Goal: Task Accomplishment & Management: Manage account settings

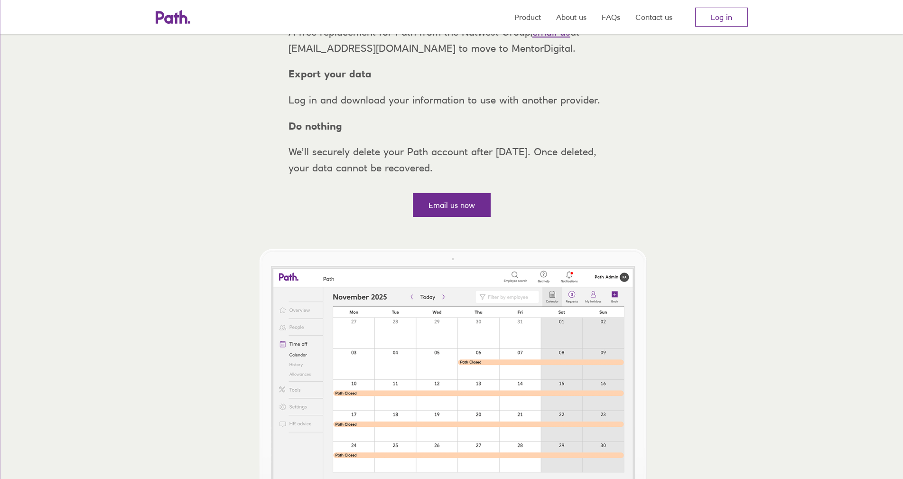
scroll to position [193, 0]
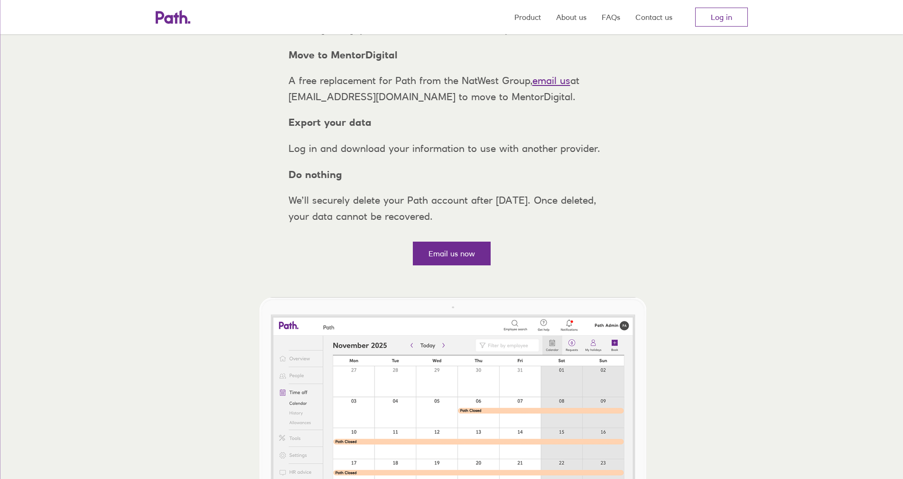
scroll to position [142, 0]
click at [445, 264] on link "Email us now" at bounding box center [452, 253] width 78 height 24
click at [716, 20] on link "Log in" at bounding box center [721, 17] width 53 height 19
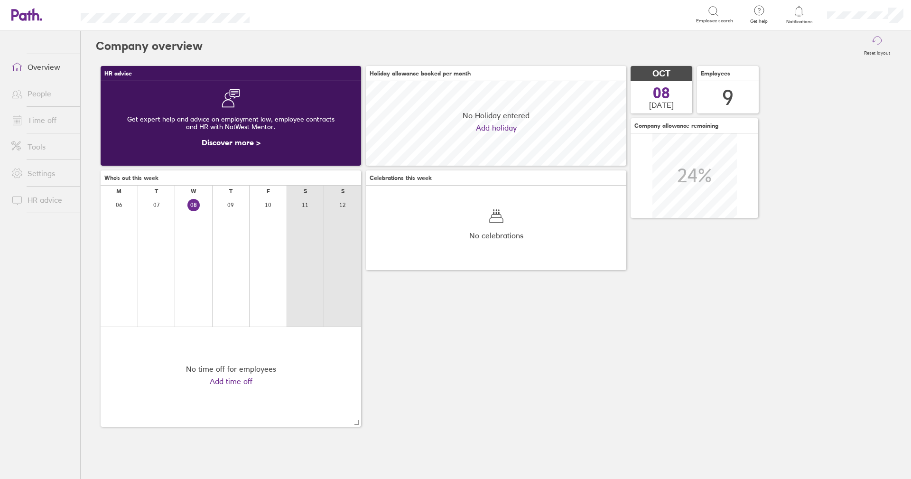
scroll to position [84, 261]
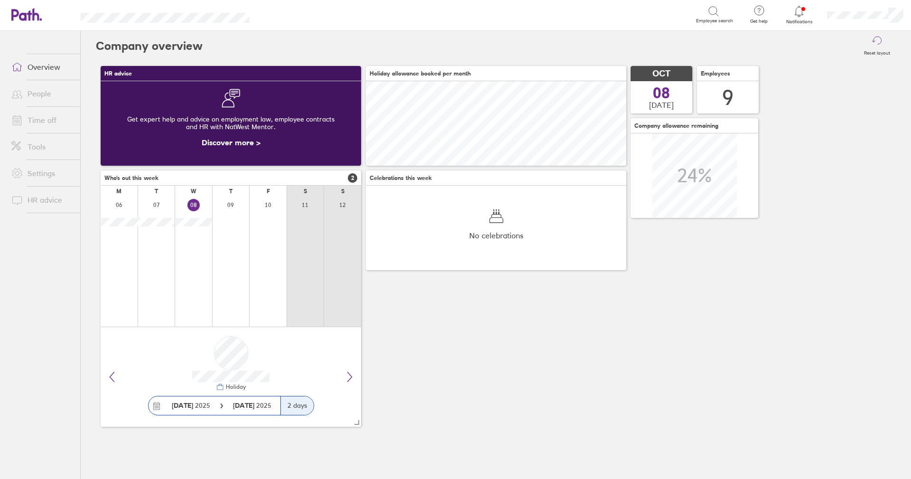
click at [37, 120] on link "Time off" at bounding box center [42, 120] width 76 height 19
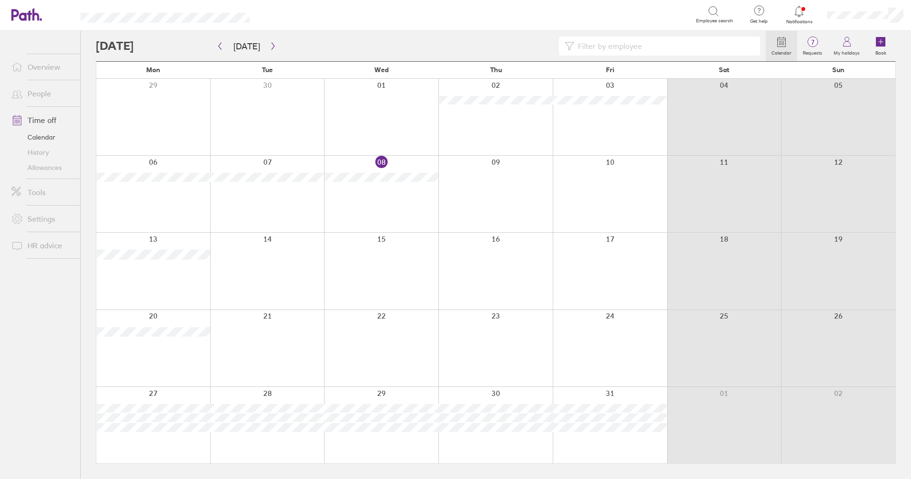
click at [38, 164] on link "Allowances" at bounding box center [42, 167] width 76 height 15
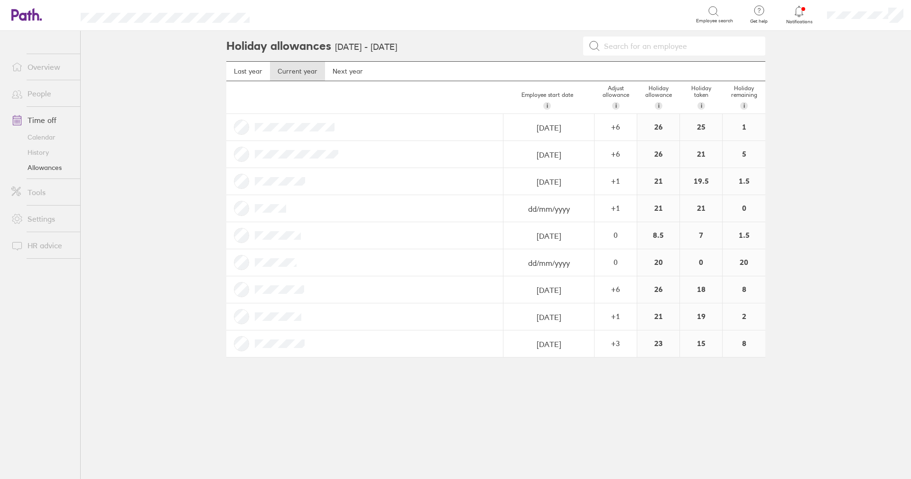
click at [802, 19] on link "Notifications" at bounding box center [799, 15] width 31 height 20
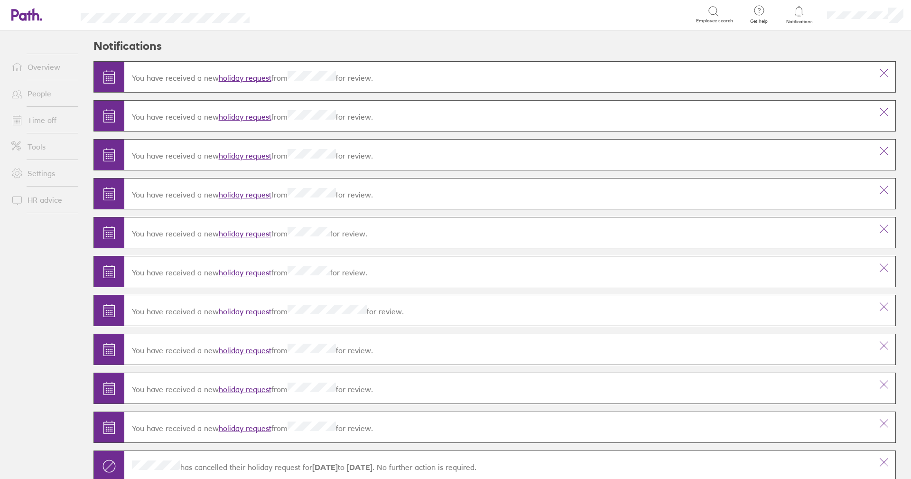
click at [228, 192] on link "holiday request" at bounding box center [245, 194] width 53 height 9
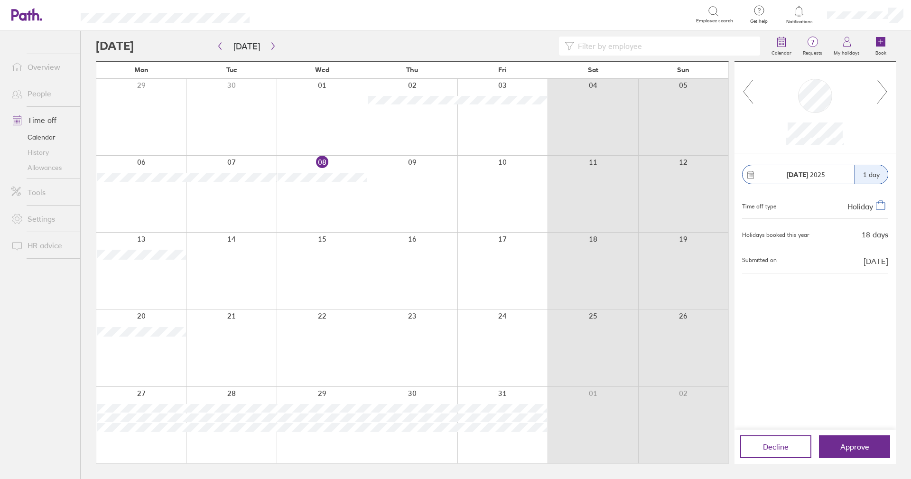
click at [882, 97] on icon at bounding box center [883, 92] width 12 height 26
click at [881, 87] on icon at bounding box center [883, 92] width 12 height 26
click at [890, 92] on div at bounding box center [815, 108] width 161 height 92
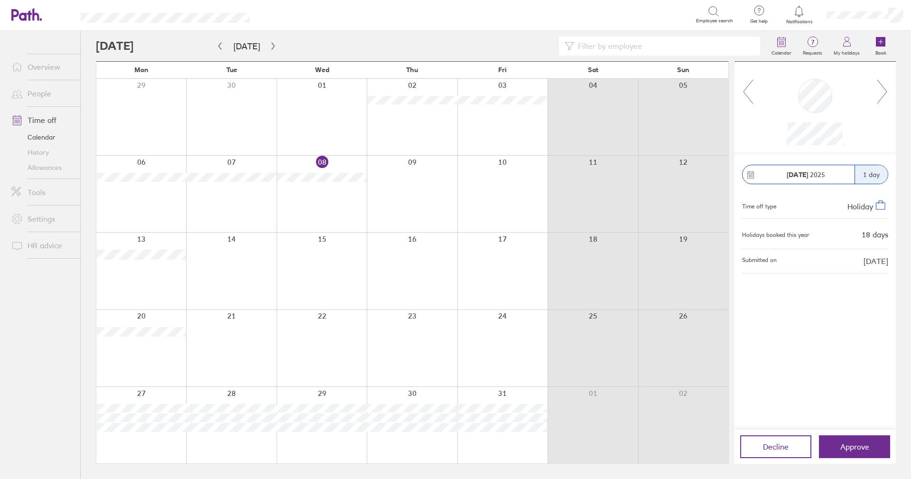
click at [884, 92] on icon at bounding box center [883, 92] width 12 height 26
click at [884, 93] on icon at bounding box center [883, 92] width 12 height 26
click at [882, 89] on icon at bounding box center [883, 92] width 12 height 26
click at [882, 90] on icon at bounding box center [883, 92] width 12 height 26
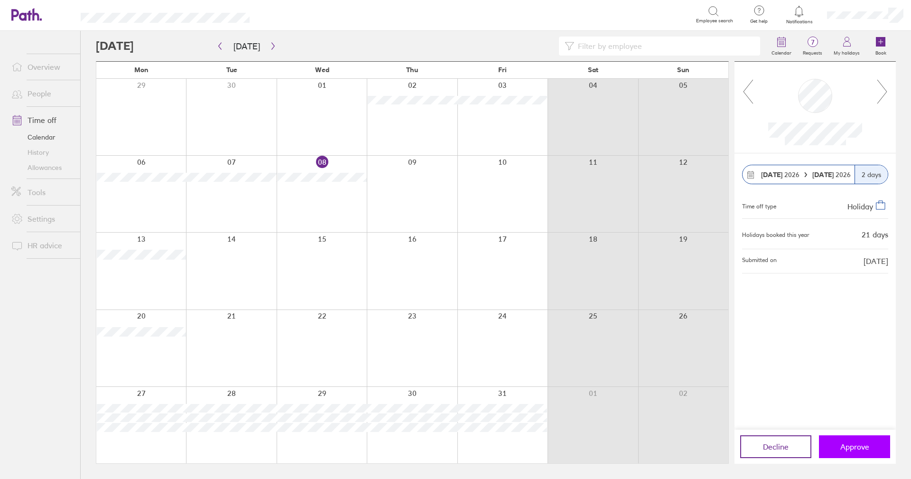
click at [835, 440] on button "Approve" at bounding box center [854, 446] width 71 height 23
click at [749, 96] on icon at bounding box center [748, 92] width 12 height 26
click at [842, 447] on span "Approve" at bounding box center [855, 446] width 29 height 9
click at [840, 441] on button "Approve" at bounding box center [854, 446] width 71 height 23
click at [849, 446] on span "Approve" at bounding box center [855, 446] width 29 height 9
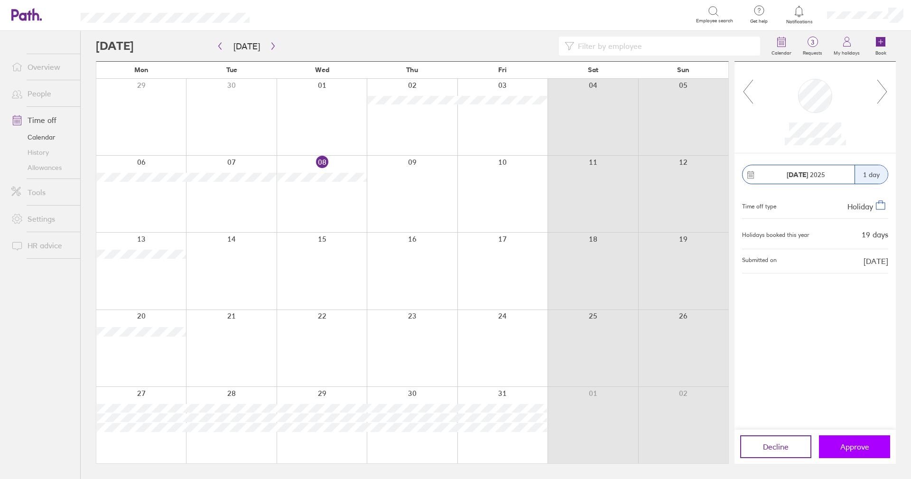
click at [841, 450] on span "Approve" at bounding box center [855, 446] width 29 height 9
click at [847, 445] on span "Approve" at bounding box center [855, 446] width 29 height 9
click at [56, 170] on link "Allowances" at bounding box center [42, 167] width 76 height 15
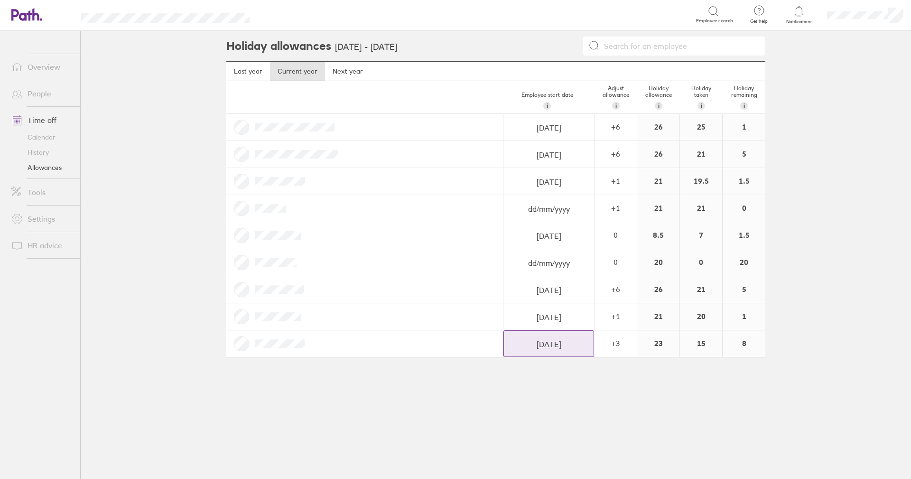
click at [554, 347] on input "20/01/2020" at bounding box center [549, 344] width 90 height 27
select select "December"
select select "2019"
select select "2020"
select select "February"
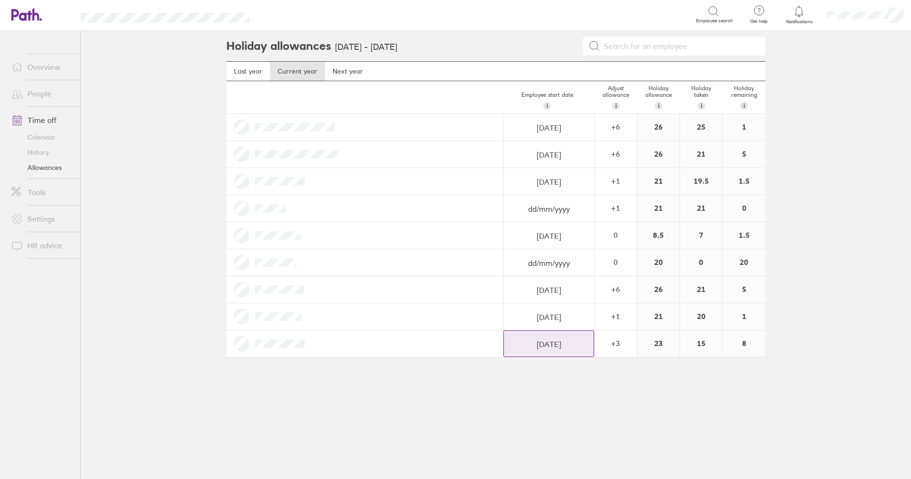
select select "2020"
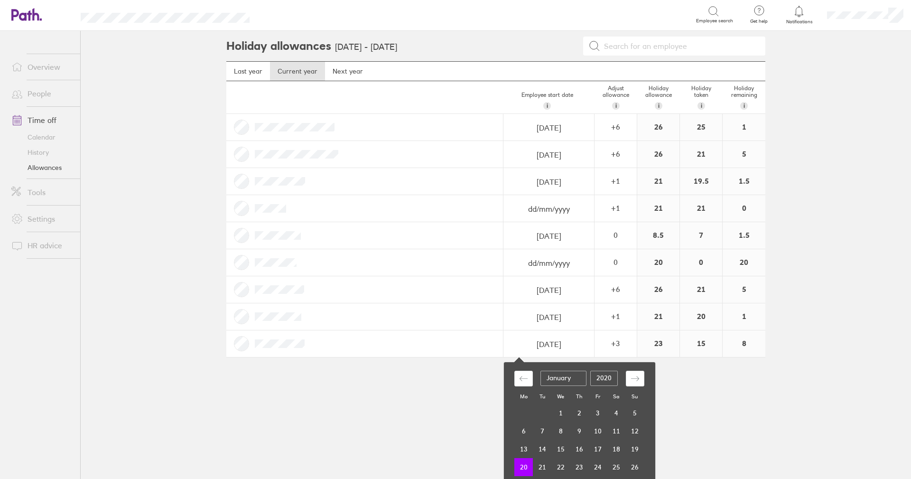
click at [319, 389] on div "Holiday allowances 1 Jan 2025 - 31 Dec 2025 Last year Current year Next year Em…" at bounding box center [496, 255] width 570 height 448
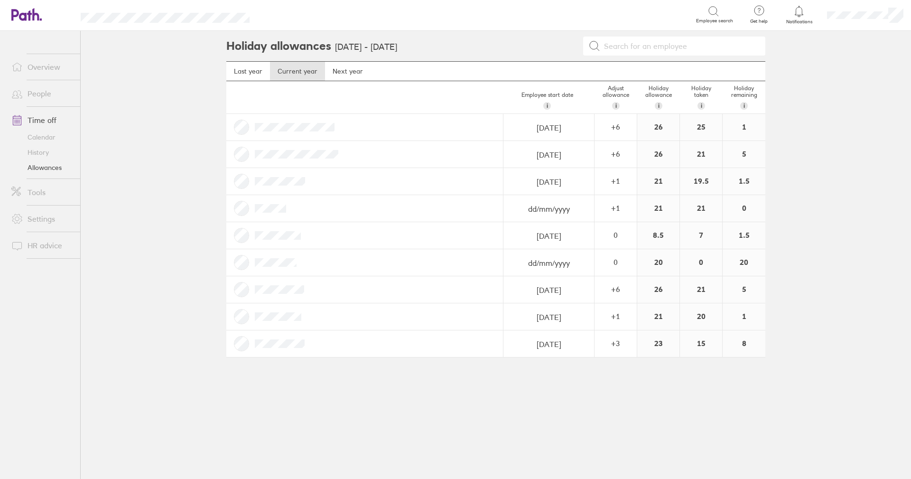
click at [34, 150] on link "History" at bounding box center [42, 152] width 76 height 15
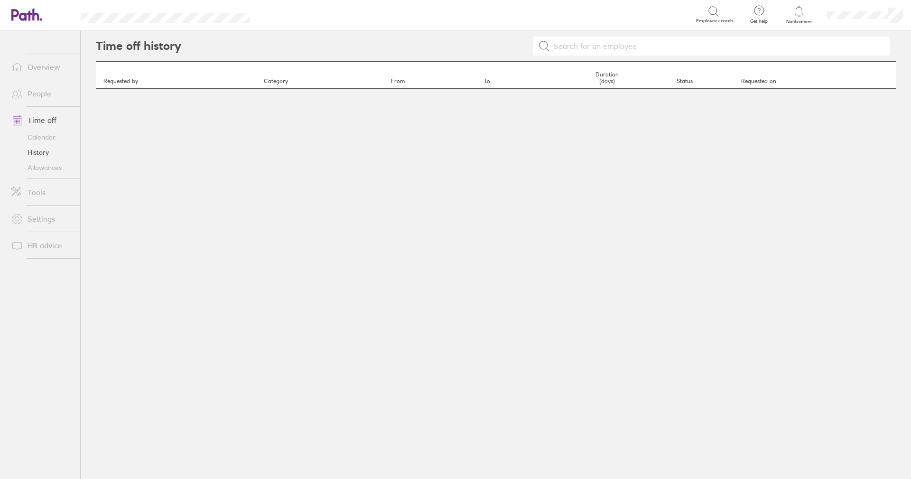
click at [40, 136] on link "Calendar" at bounding box center [42, 137] width 76 height 15
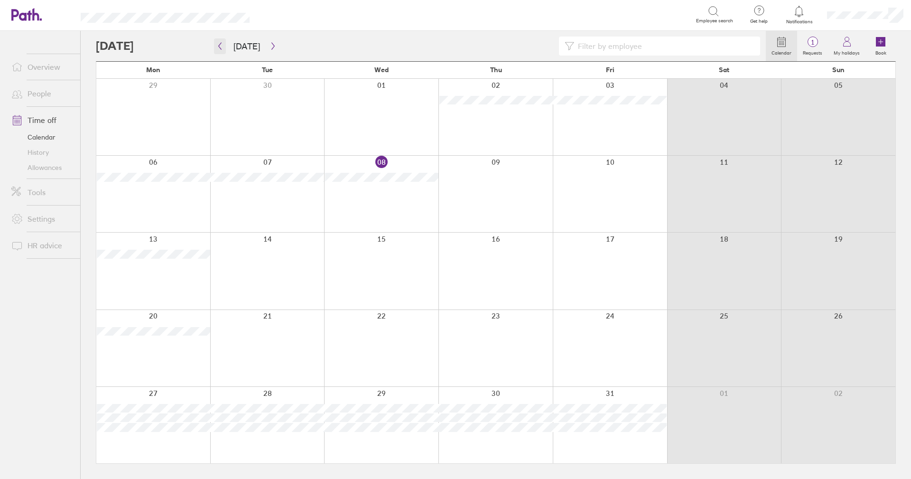
click at [220, 44] on icon "button" at bounding box center [219, 46] width 7 height 8
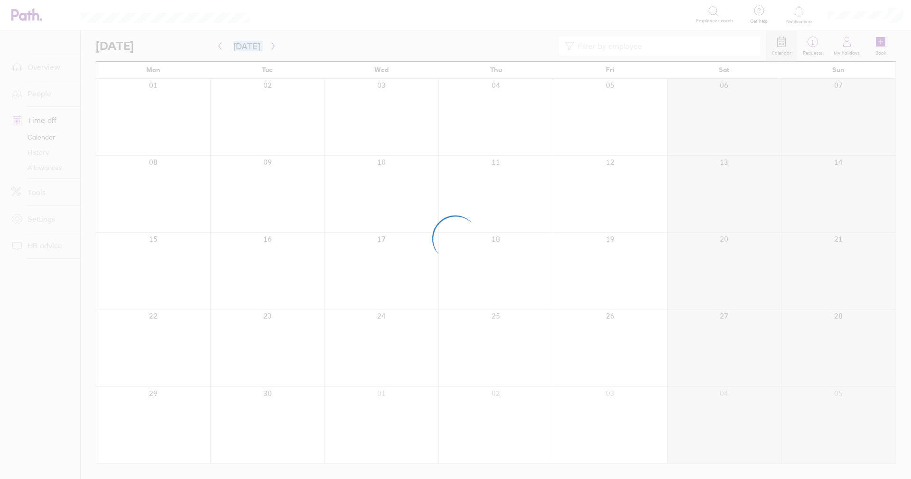
click at [220, 44] on div at bounding box center [455, 239] width 911 height 479
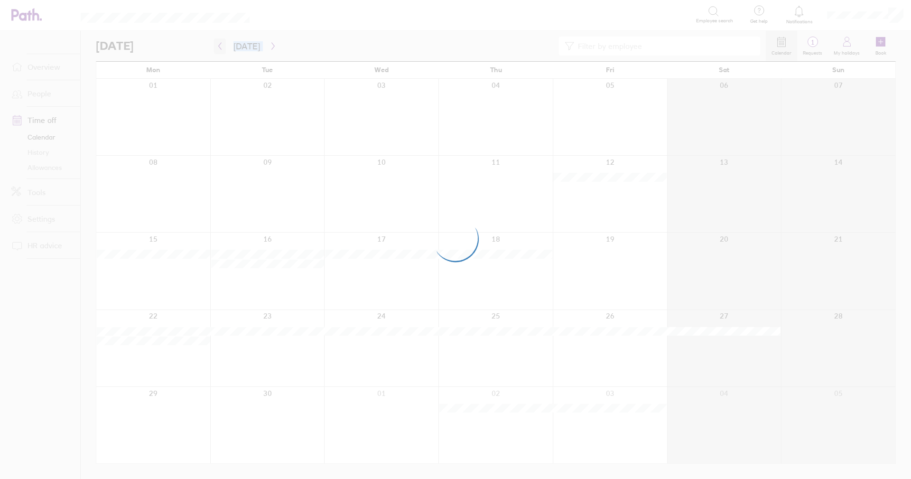
click at [220, 44] on icon "button" at bounding box center [219, 46] width 7 height 8
click at [220, 44] on div at bounding box center [455, 239] width 911 height 479
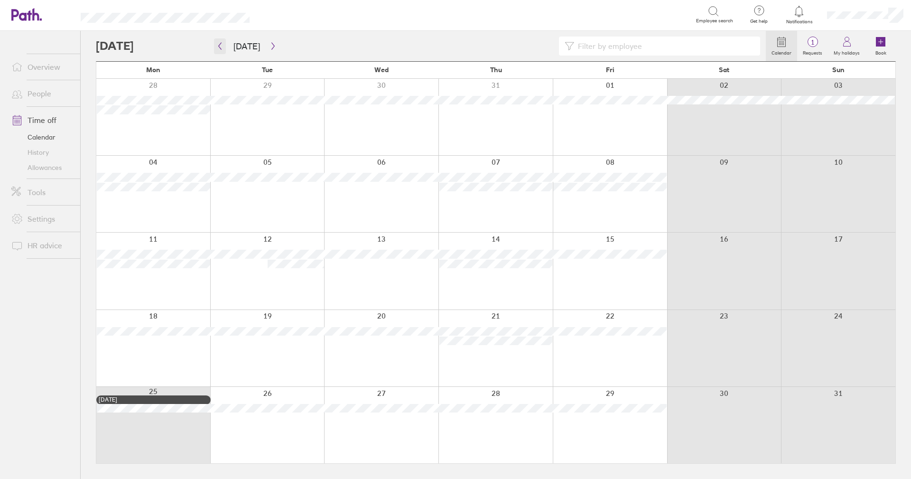
click at [220, 44] on icon "button" at bounding box center [219, 46] width 7 height 8
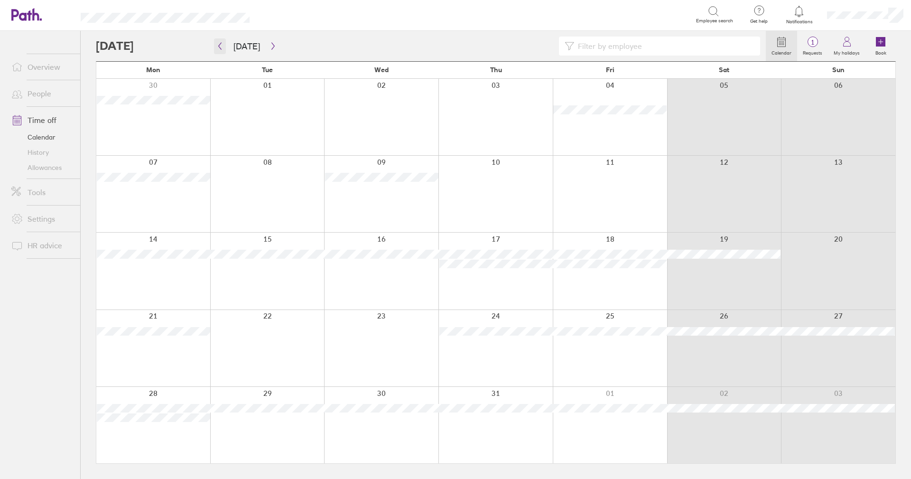
click at [220, 44] on icon "button" at bounding box center [219, 46] width 7 height 8
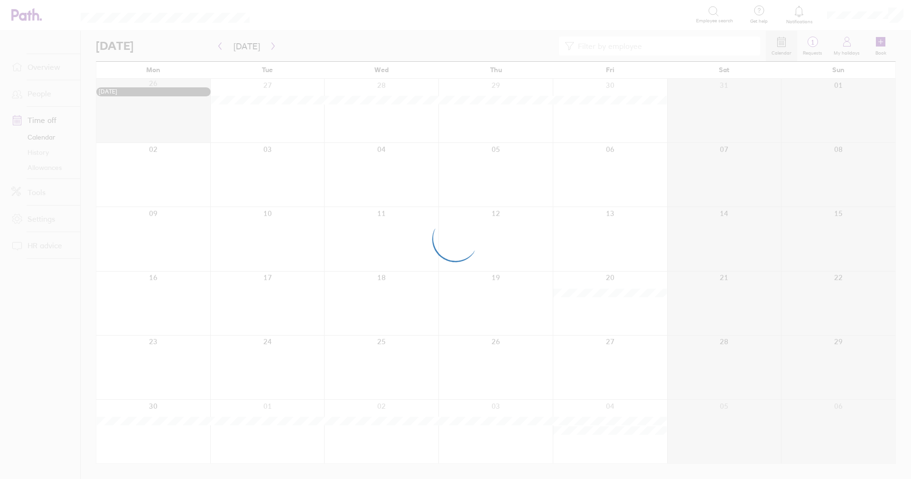
click at [220, 44] on div at bounding box center [455, 239] width 911 height 479
click at [220, 44] on icon "button" at bounding box center [219, 46] width 7 height 8
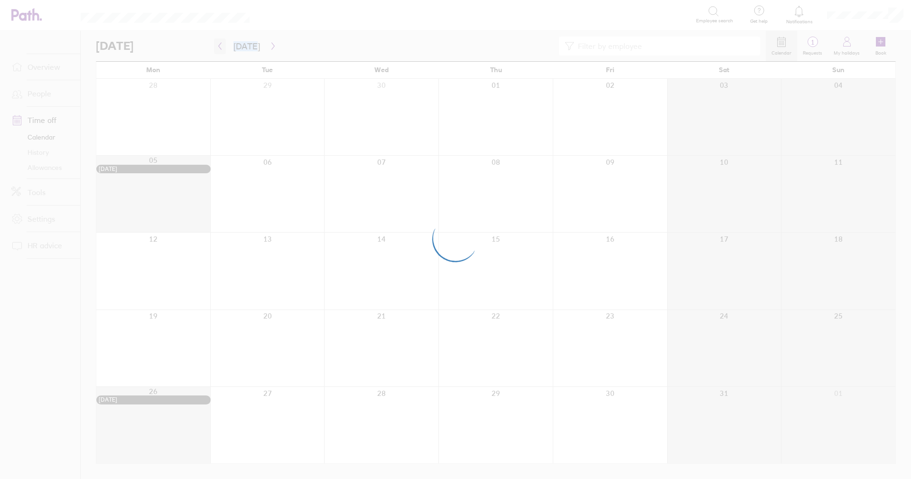
click at [220, 44] on div at bounding box center [455, 239] width 911 height 479
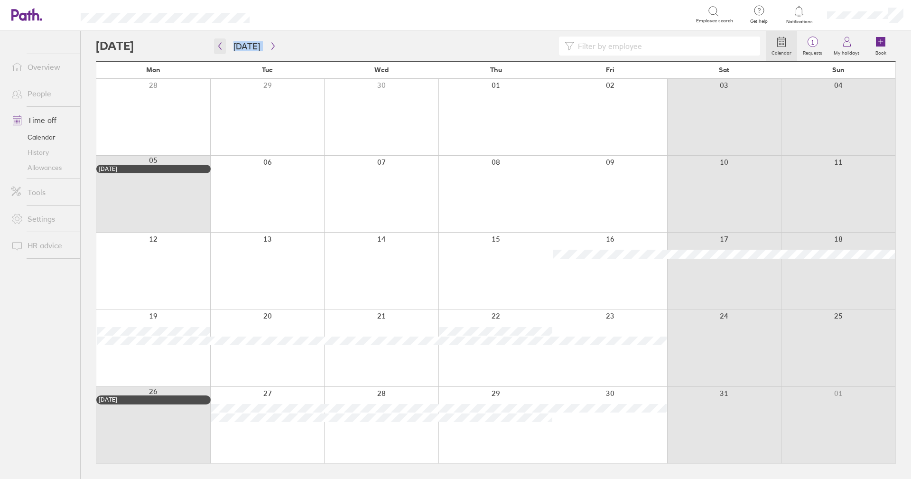
click at [220, 44] on icon "button" at bounding box center [219, 46] width 7 height 8
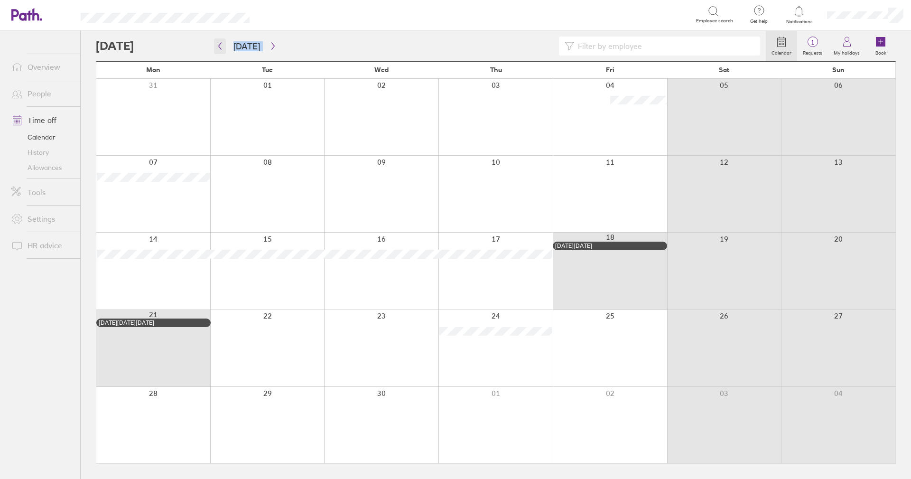
click at [220, 44] on icon "button" at bounding box center [219, 46] width 7 height 8
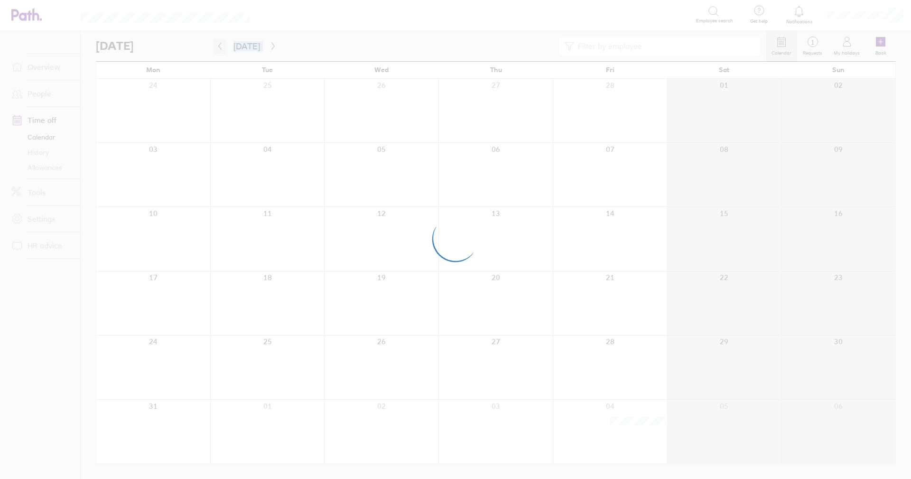
click at [220, 44] on icon "button" at bounding box center [219, 46] width 7 height 8
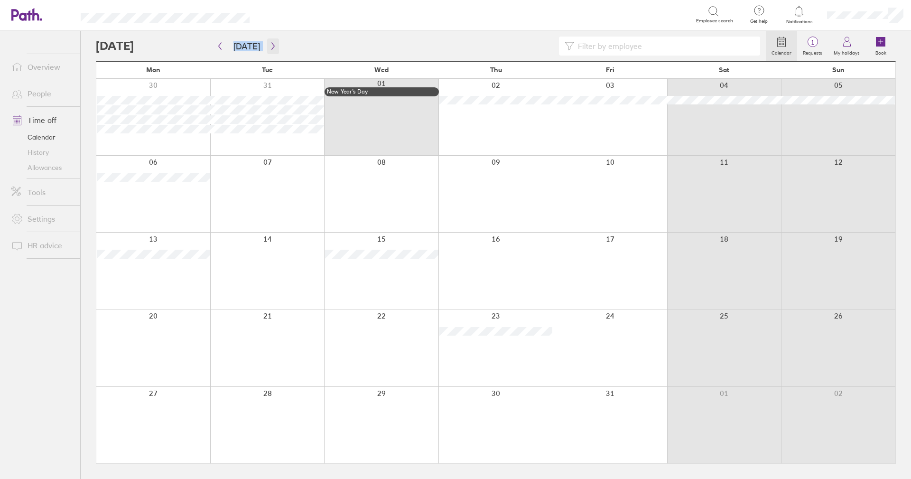
click at [268, 42] on button "button" at bounding box center [273, 46] width 12 height 16
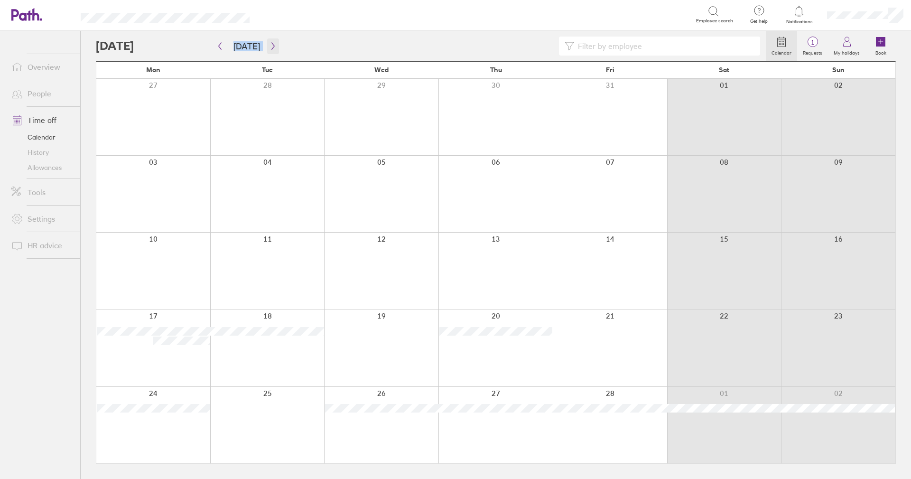
click at [272, 45] on icon "button" at bounding box center [273, 46] width 7 height 8
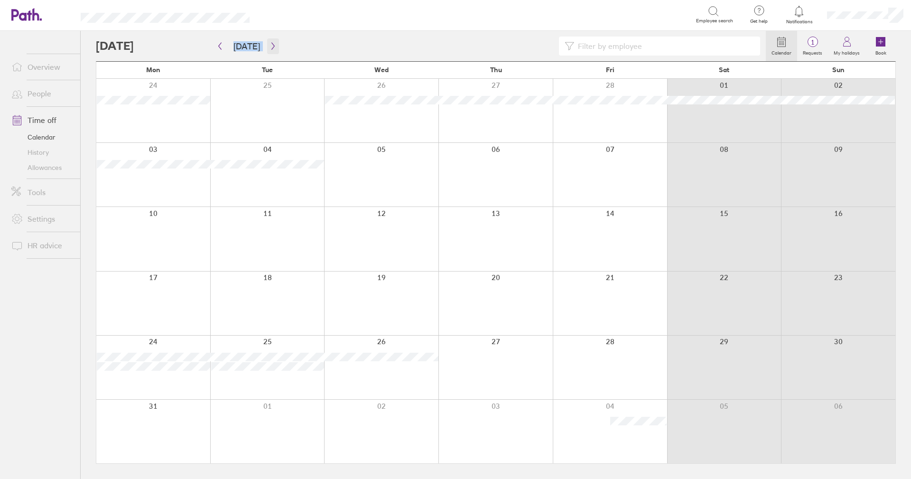
click at [272, 45] on icon "button" at bounding box center [273, 46] width 7 height 8
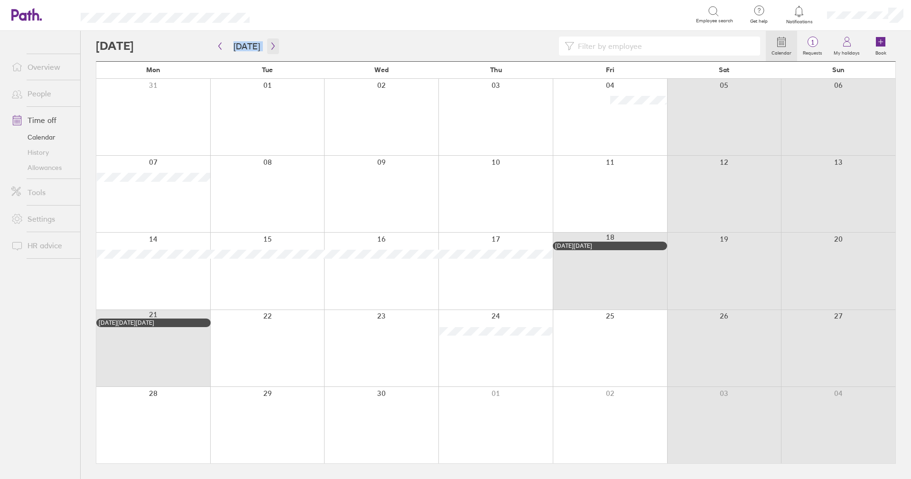
click at [274, 47] on button "button" at bounding box center [273, 46] width 12 height 16
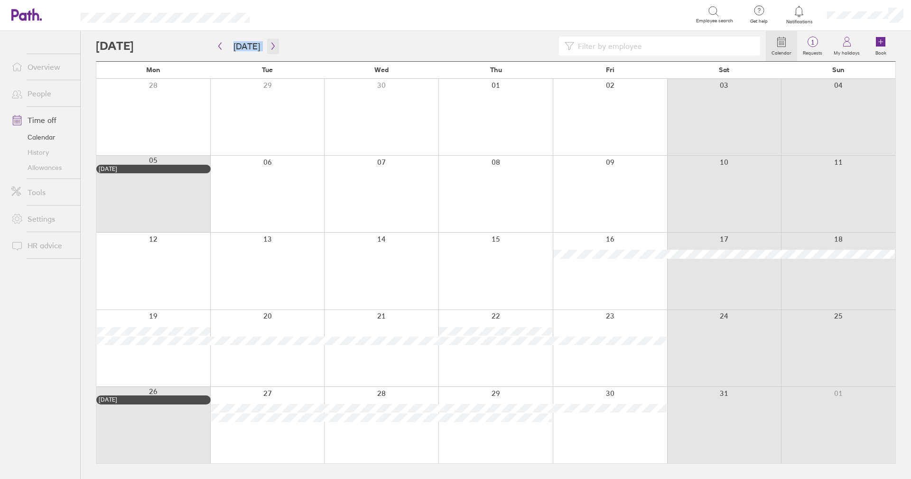
click at [274, 47] on button "button" at bounding box center [273, 46] width 12 height 16
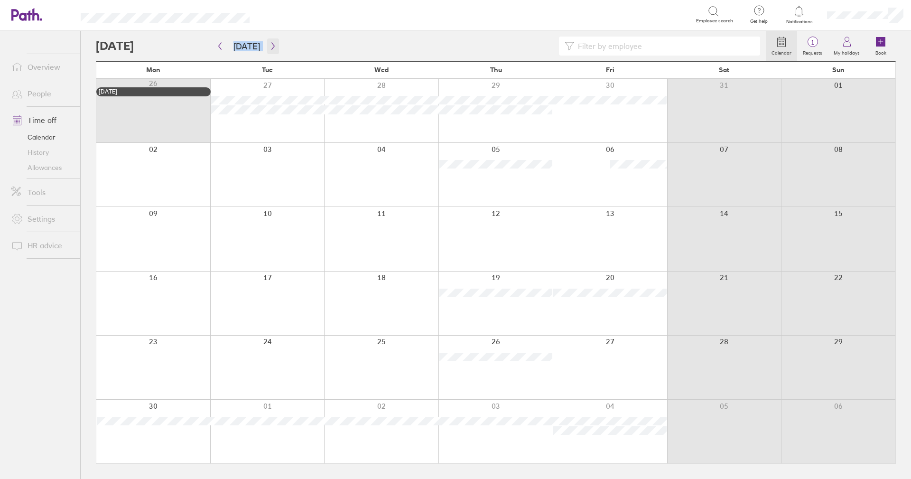
click at [270, 49] on icon "button" at bounding box center [273, 46] width 7 height 8
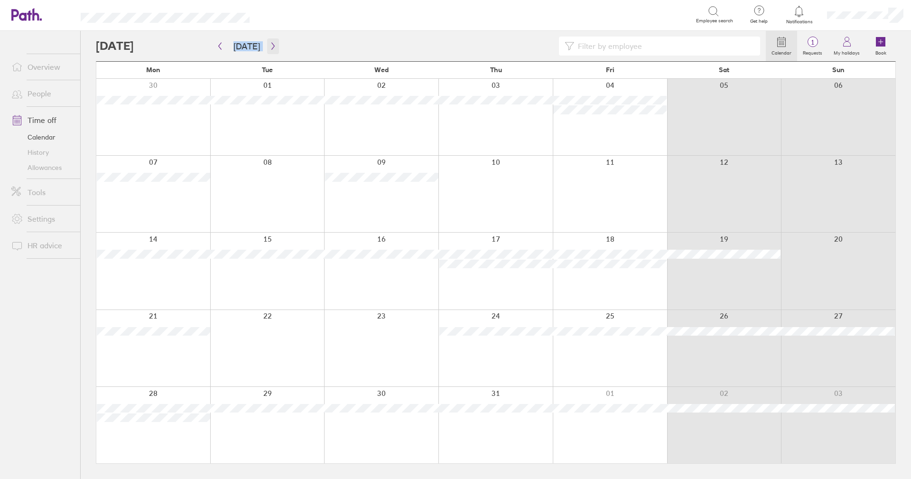
click at [270, 45] on icon "button" at bounding box center [273, 46] width 7 height 8
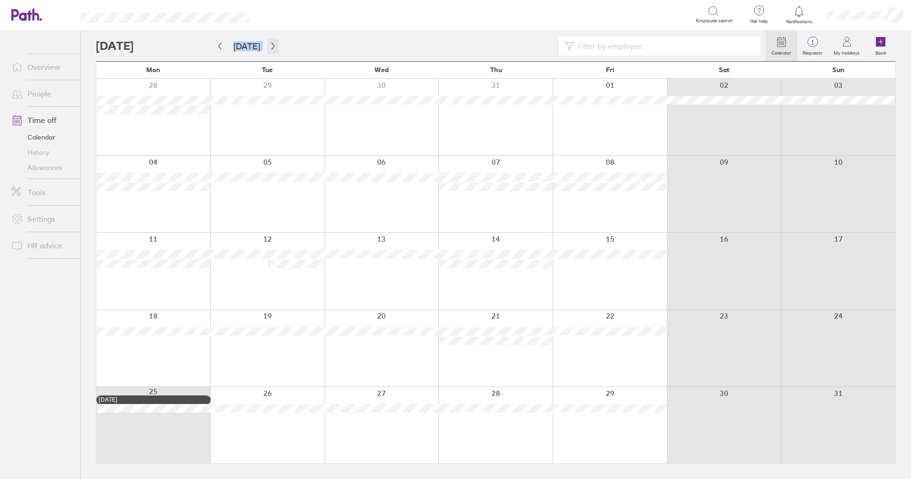
click at [275, 47] on button "button" at bounding box center [273, 46] width 12 height 16
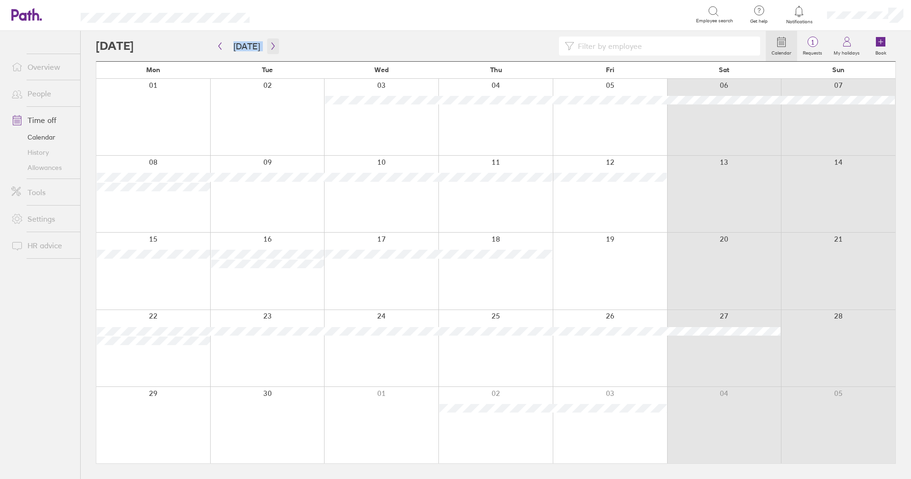
click at [272, 43] on icon "button" at bounding box center [273, 46] width 7 height 8
click at [39, 171] on link "Allowances" at bounding box center [42, 167] width 76 height 15
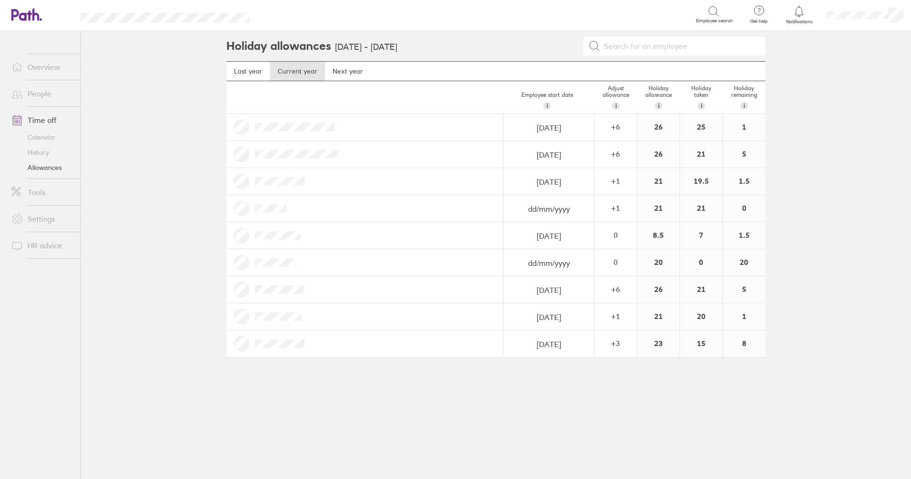
click at [47, 153] on link "History" at bounding box center [42, 152] width 76 height 15
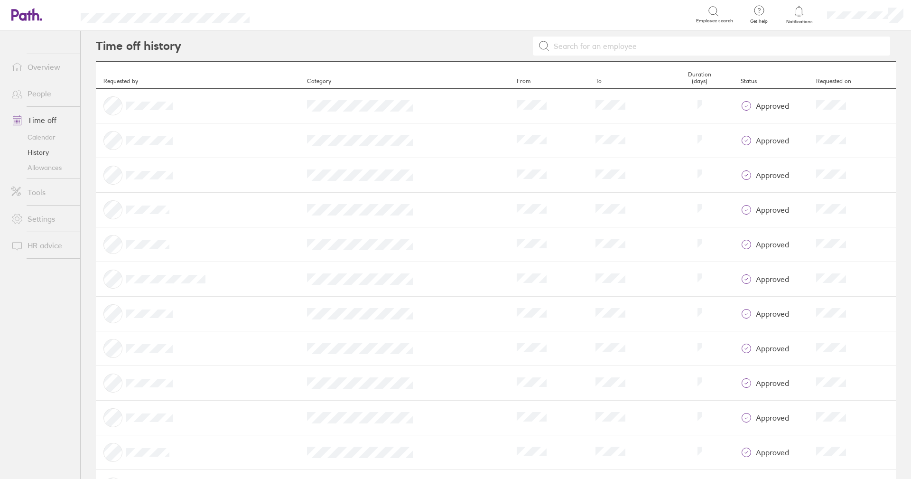
click at [45, 138] on link "Calendar" at bounding box center [42, 137] width 76 height 15
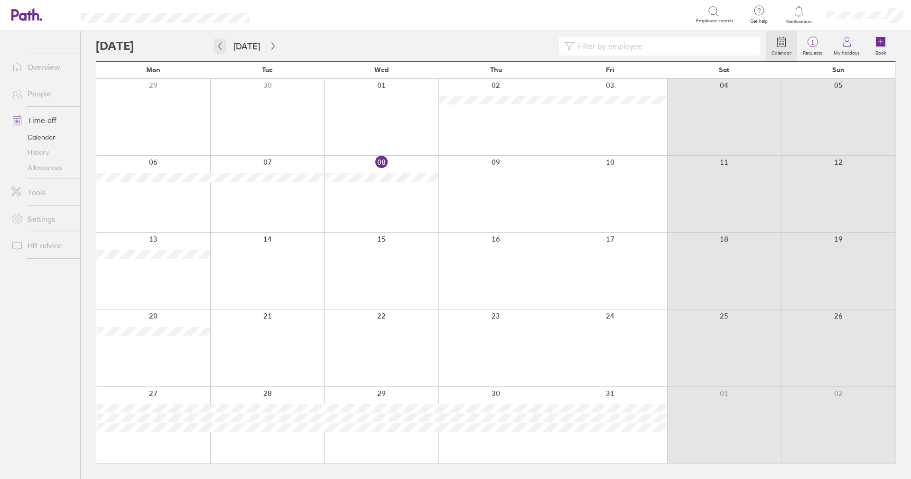
click at [217, 52] on button "button" at bounding box center [220, 46] width 12 height 16
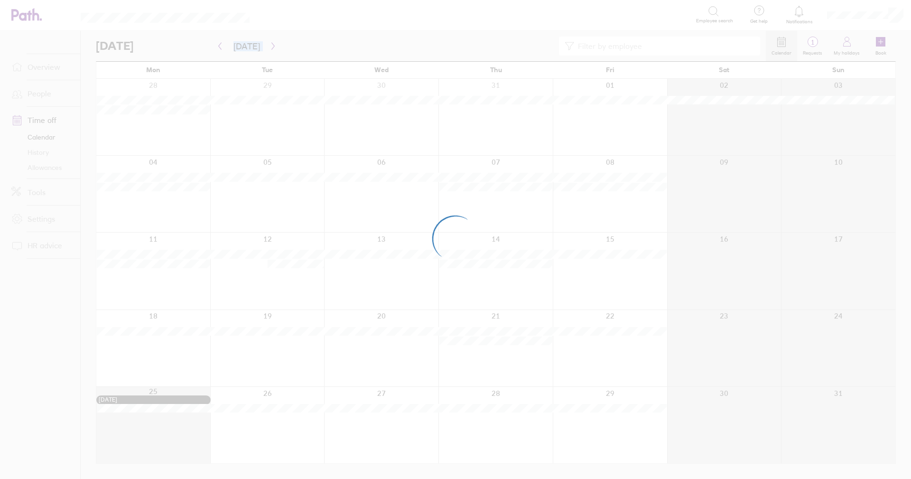
click at [217, 52] on div at bounding box center [455, 239] width 911 height 479
click at [220, 48] on div at bounding box center [455, 239] width 911 height 479
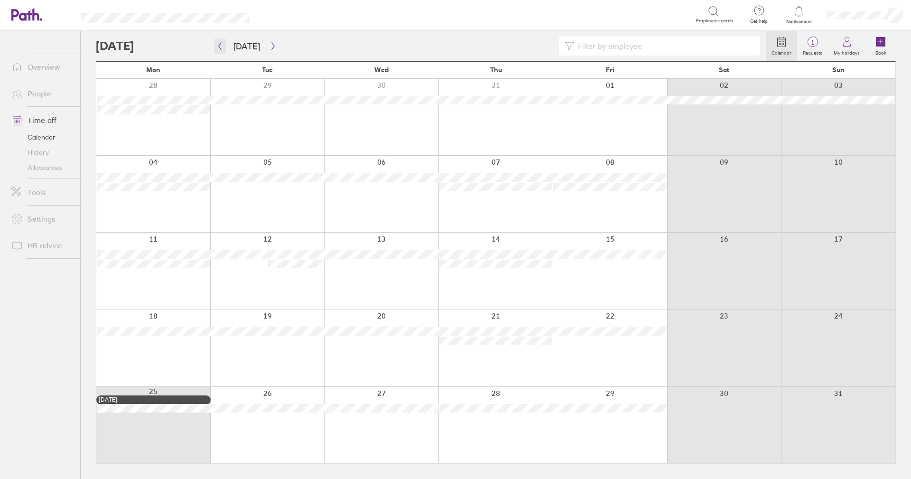
click at [220, 48] on icon "button" at bounding box center [220, 46] width 3 height 7
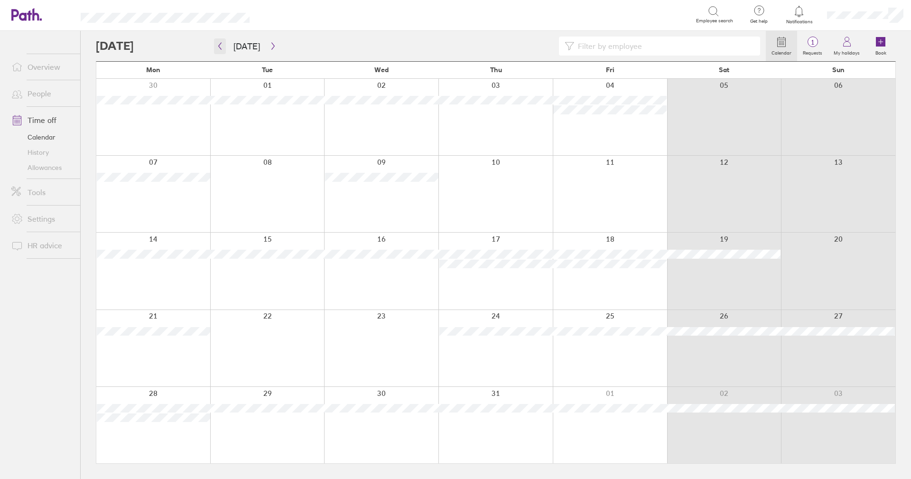
click at [220, 48] on icon "button" at bounding box center [219, 46] width 7 height 8
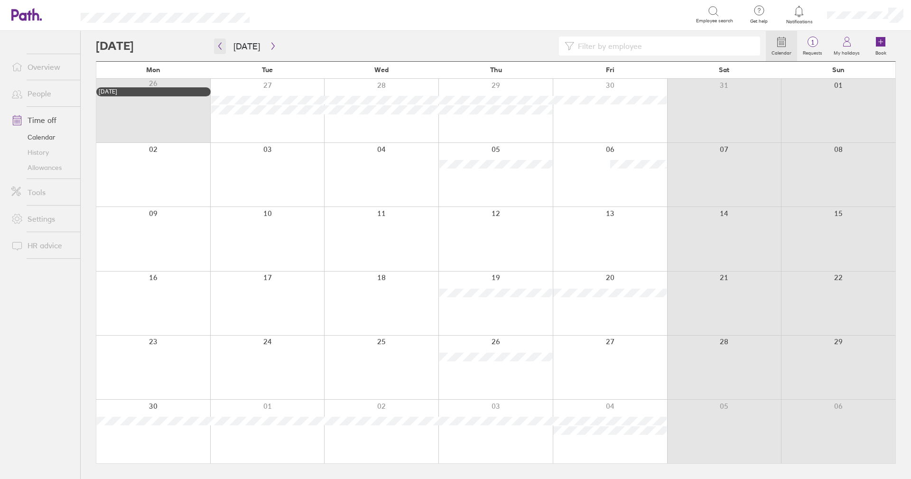
click at [219, 51] on button "button" at bounding box center [220, 46] width 12 height 16
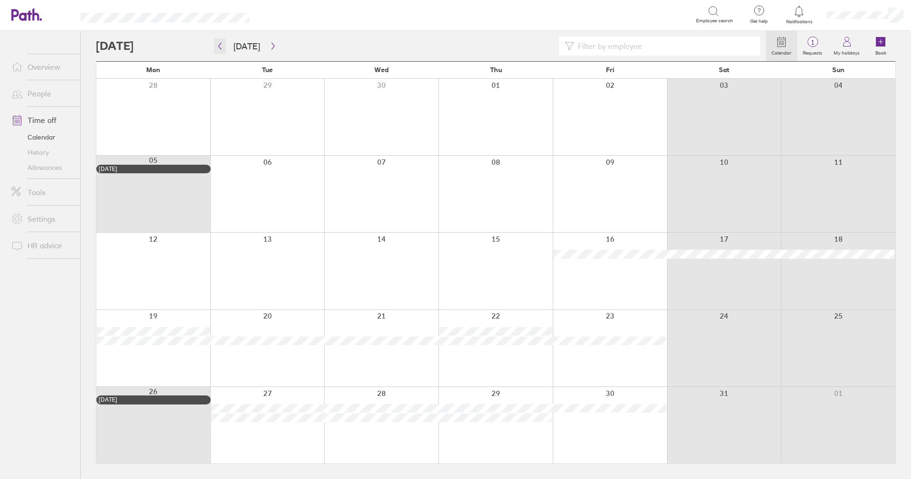
click at [219, 51] on button "button" at bounding box center [220, 46] width 12 height 16
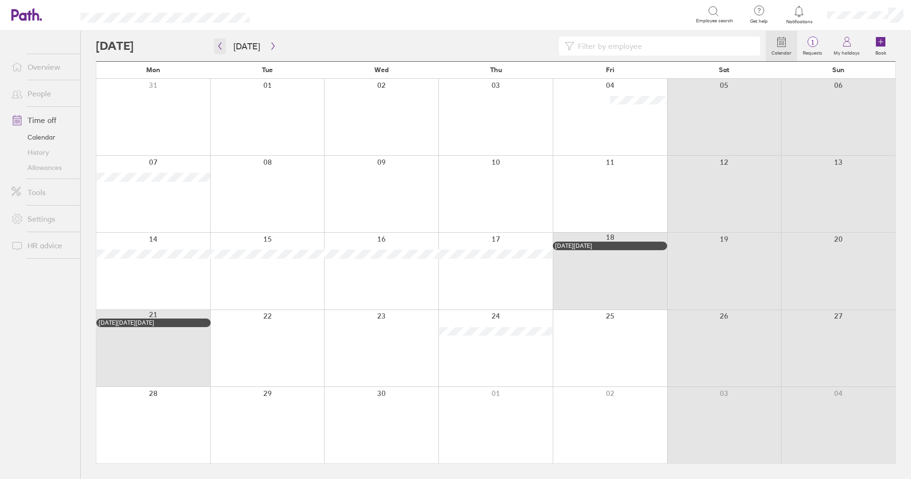
click at [219, 51] on button "button" at bounding box center [220, 46] width 12 height 16
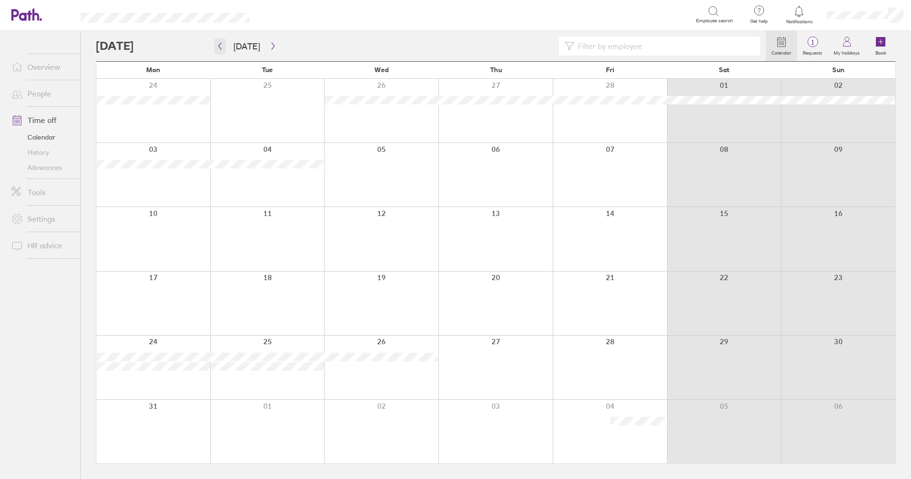
click at [219, 51] on button "button" at bounding box center [220, 46] width 12 height 16
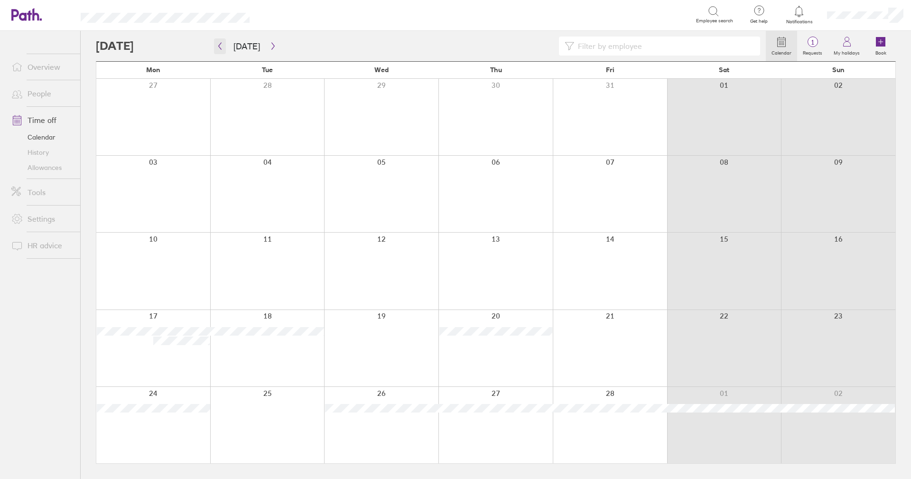
click at [219, 54] on button "button" at bounding box center [220, 46] width 12 height 16
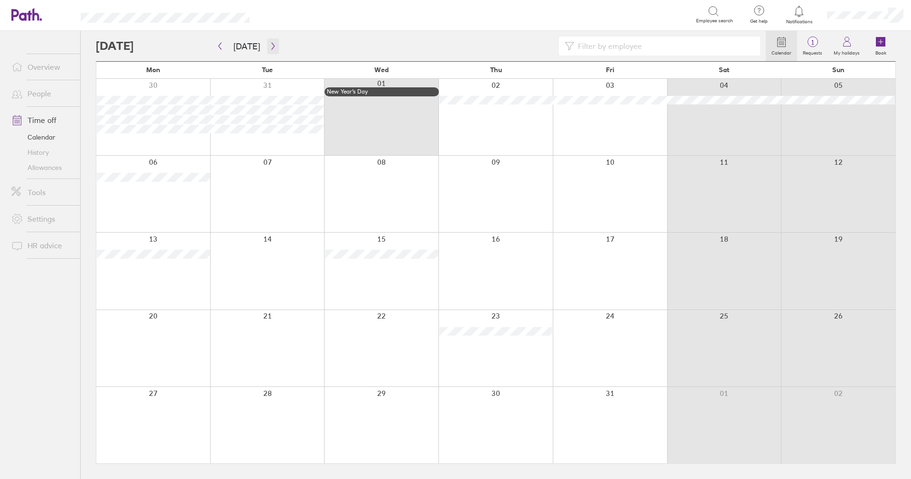
click at [267, 53] on button "button" at bounding box center [273, 46] width 12 height 16
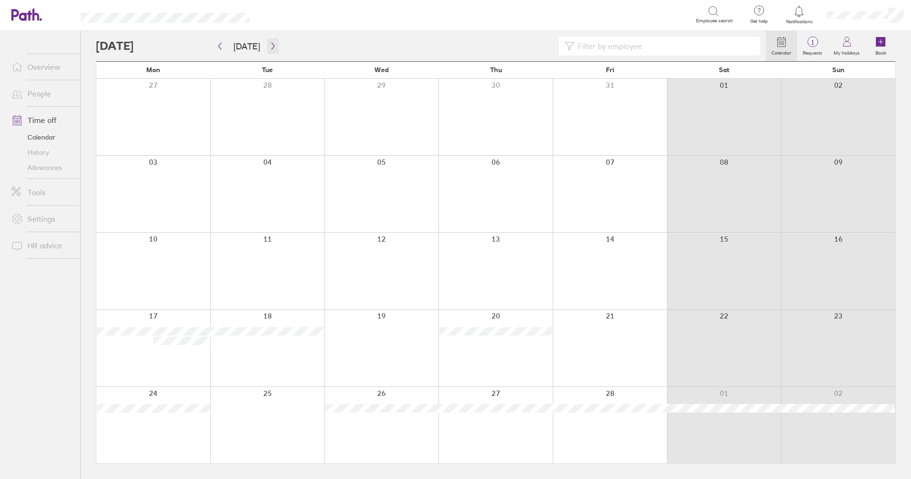
click at [269, 51] on button "button" at bounding box center [273, 46] width 12 height 16
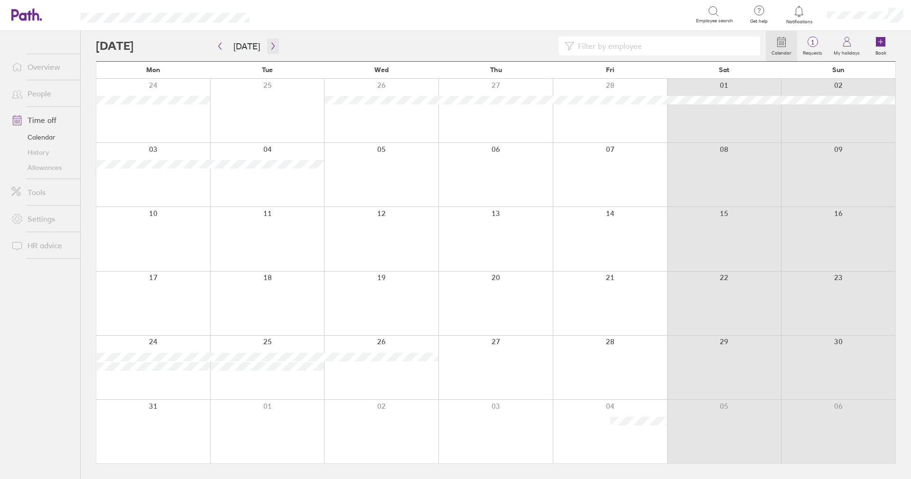
click at [271, 48] on icon "button" at bounding box center [273, 46] width 7 height 8
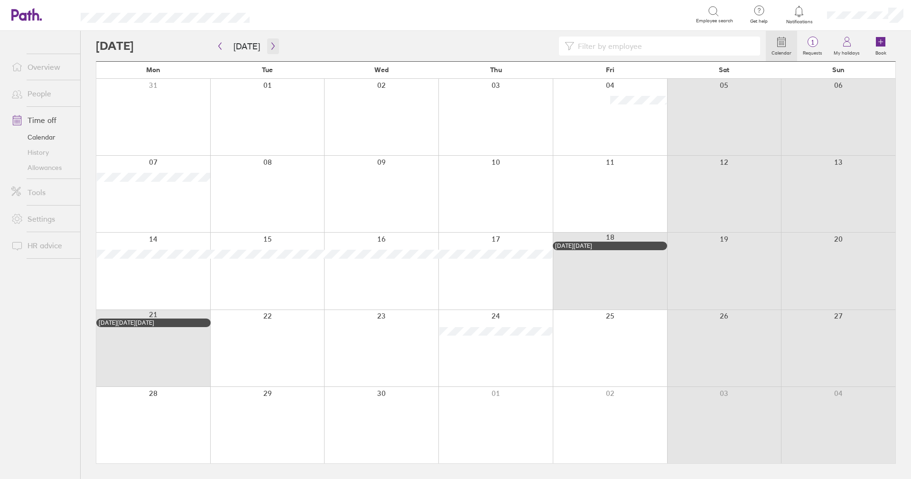
click at [271, 48] on icon "button" at bounding box center [273, 46] width 7 height 8
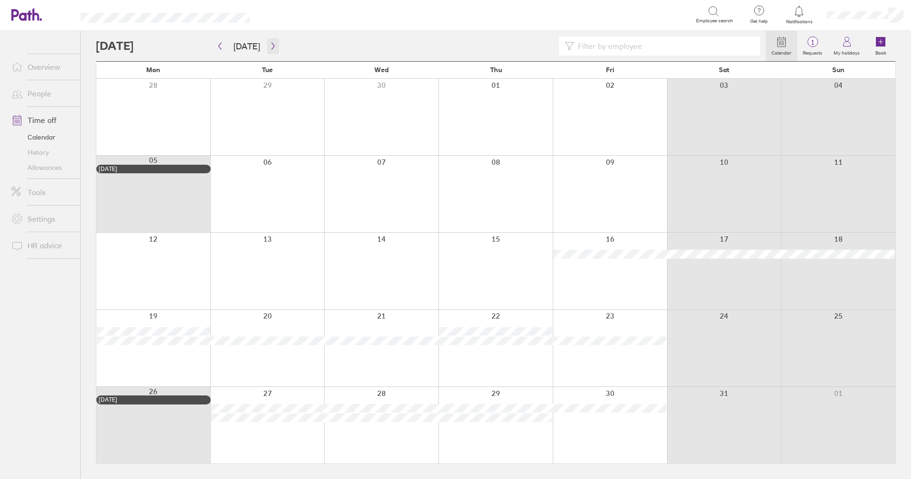
click at [271, 48] on icon "button" at bounding box center [273, 46] width 7 height 8
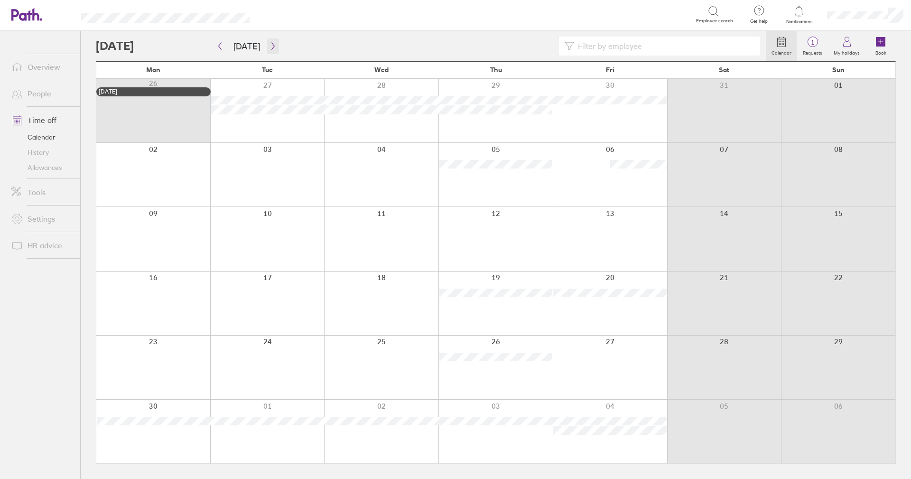
click at [271, 48] on icon "button" at bounding box center [273, 46] width 7 height 8
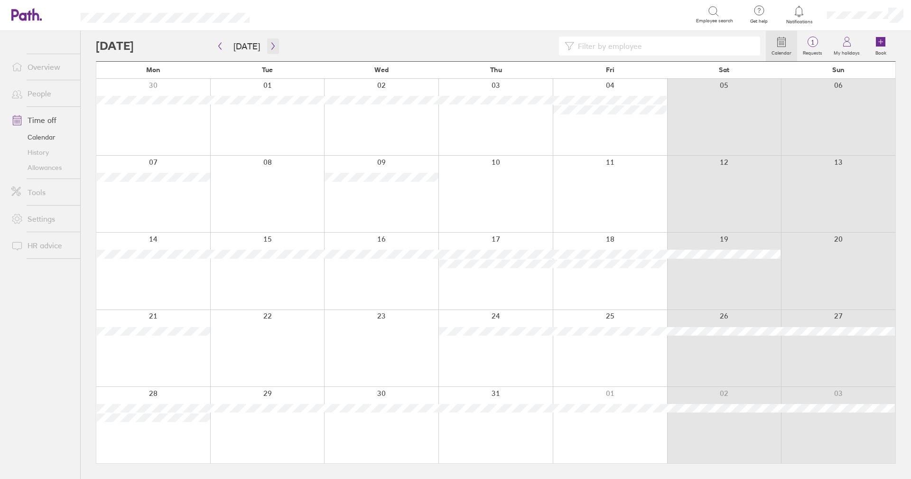
click at [271, 48] on icon "button" at bounding box center [273, 46] width 7 height 8
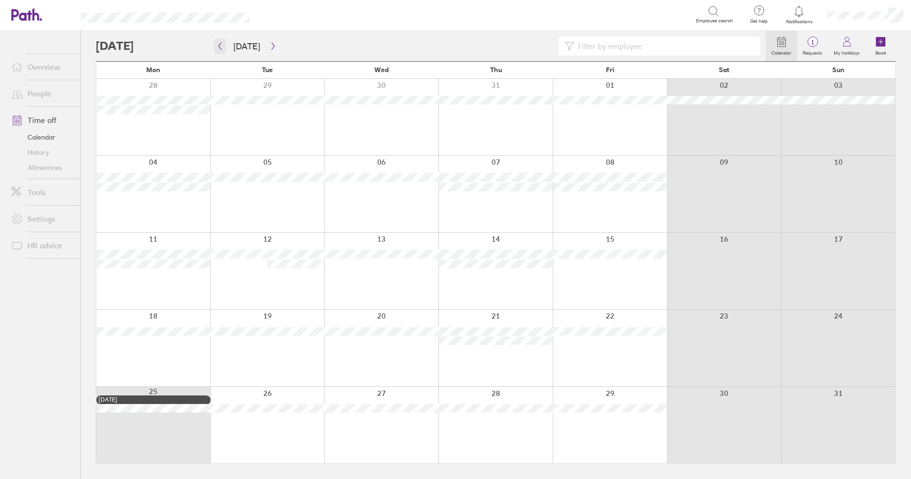
click at [222, 50] on button "button" at bounding box center [220, 46] width 12 height 16
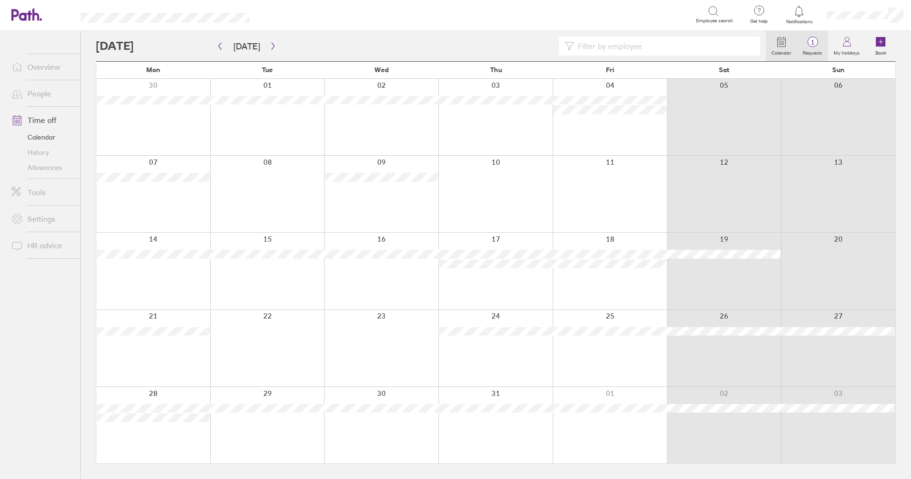
click at [813, 47] on label "Requests" at bounding box center [812, 51] width 31 height 9
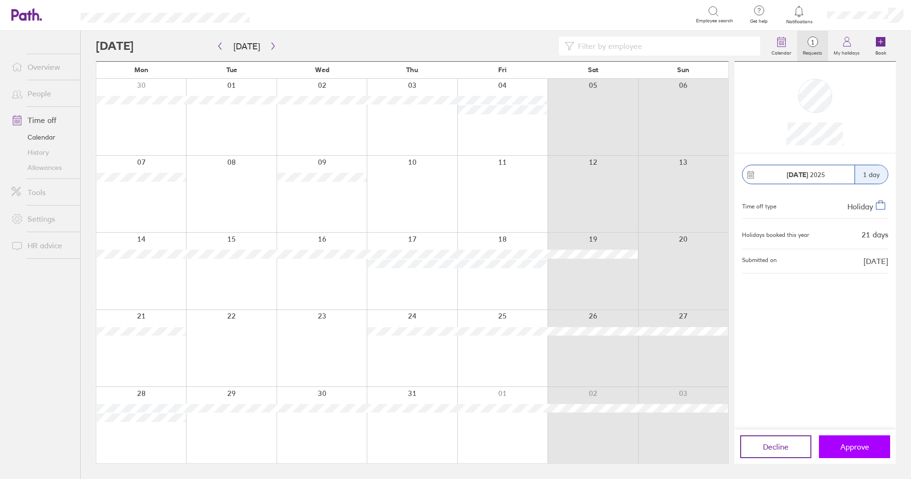
click at [854, 441] on button "Approve" at bounding box center [854, 446] width 71 height 23
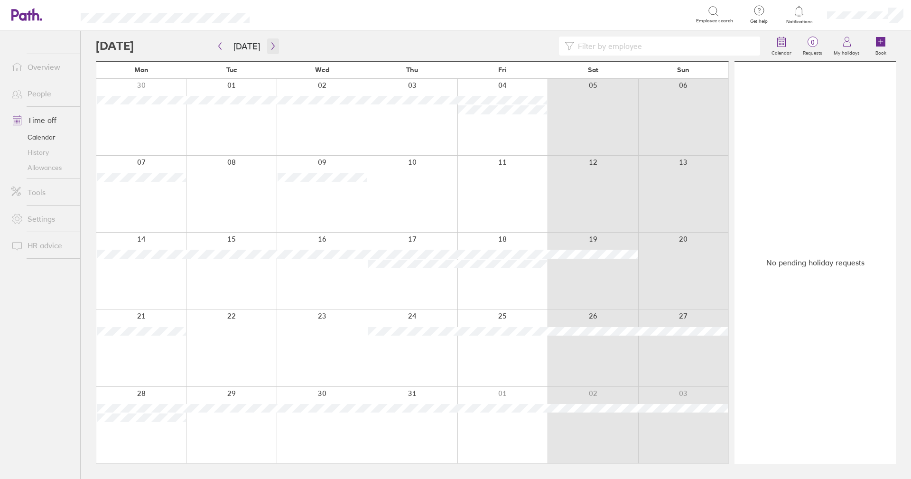
click at [270, 47] on icon "button" at bounding box center [273, 46] width 7 height 8
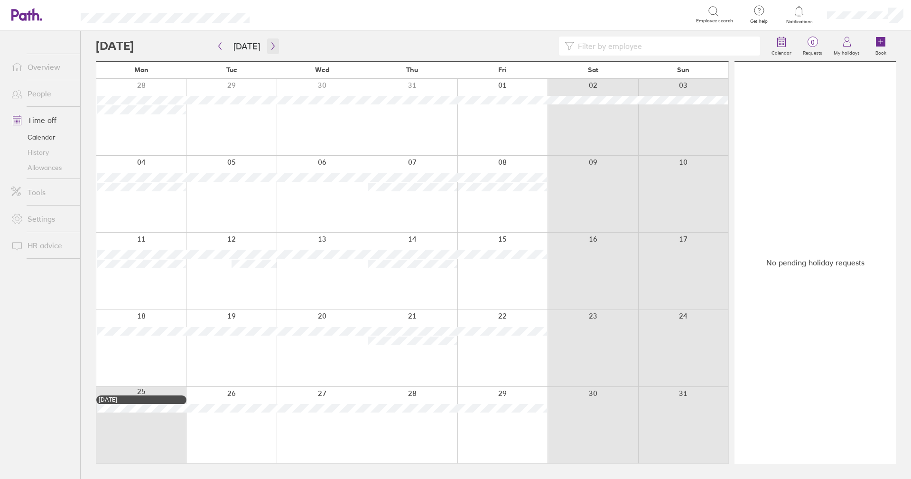
click at [270, 47] on icon "button" at bounding box center [273, 46] width 7 height 8
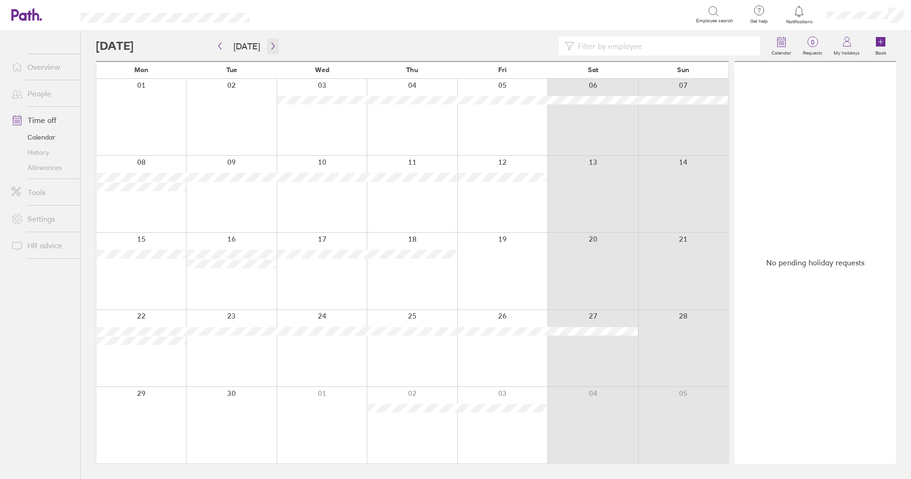
click at [270, 47] on icon "button" at bounding box center [273, 46] width 7 height 8
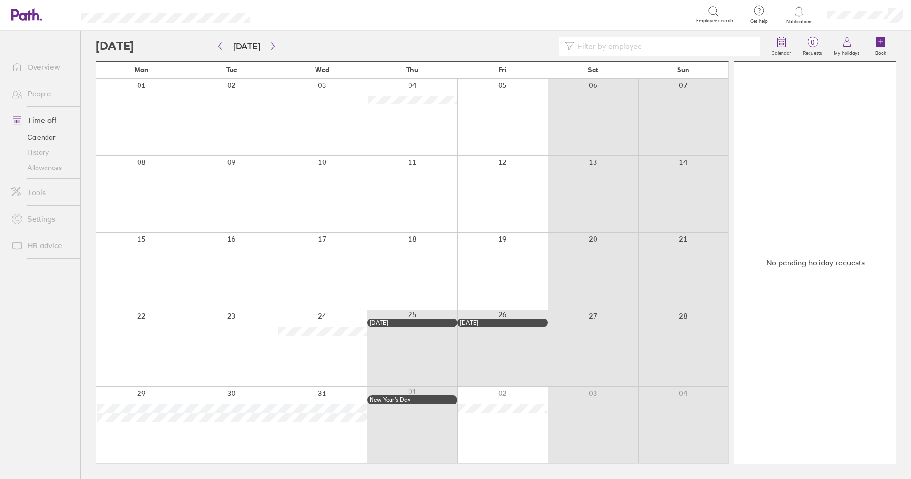
click at [34, 152] on link "History" at bounding box center [42, 152] width 76 height 15
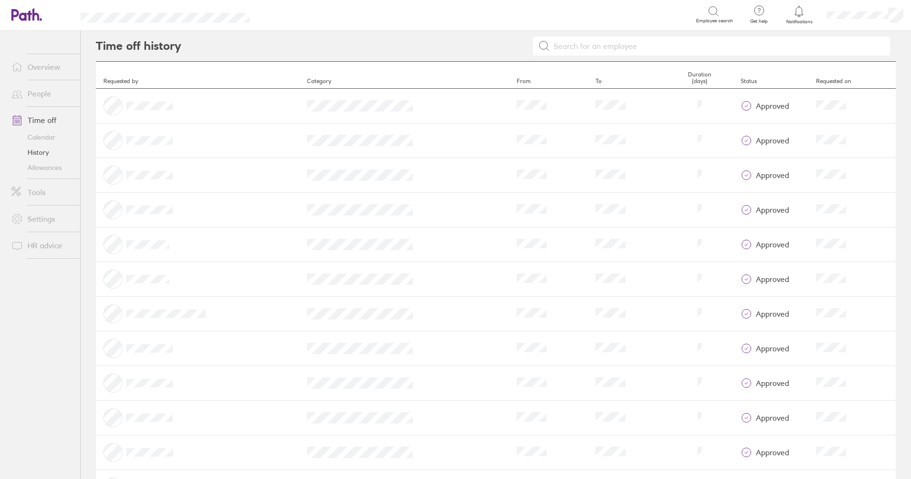
click at [36, 150] on link "History" at bounding box center [42, 152] width 76 height 15
click at [37, 164] on link "Allowances" at bounding box center [42, 167] width 76 height 15
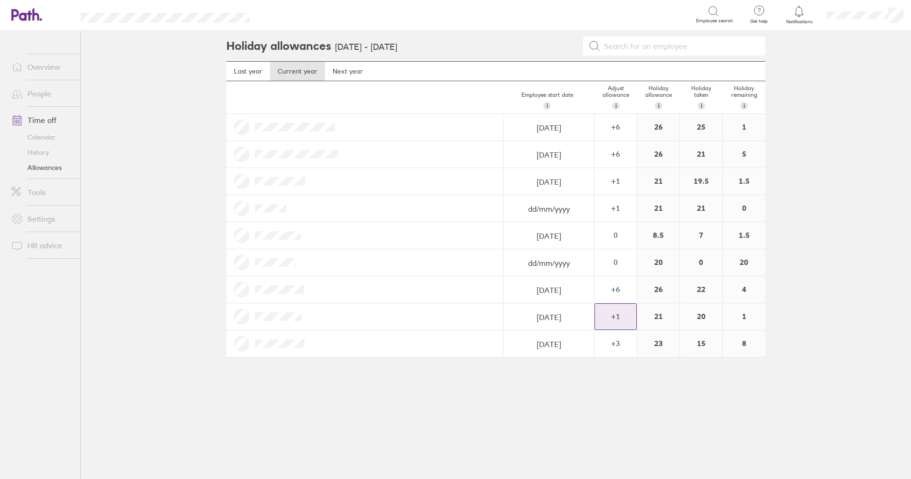
click at [620, 313] on div "+ 1" at bounding box center [615, 316] width 41 height 9
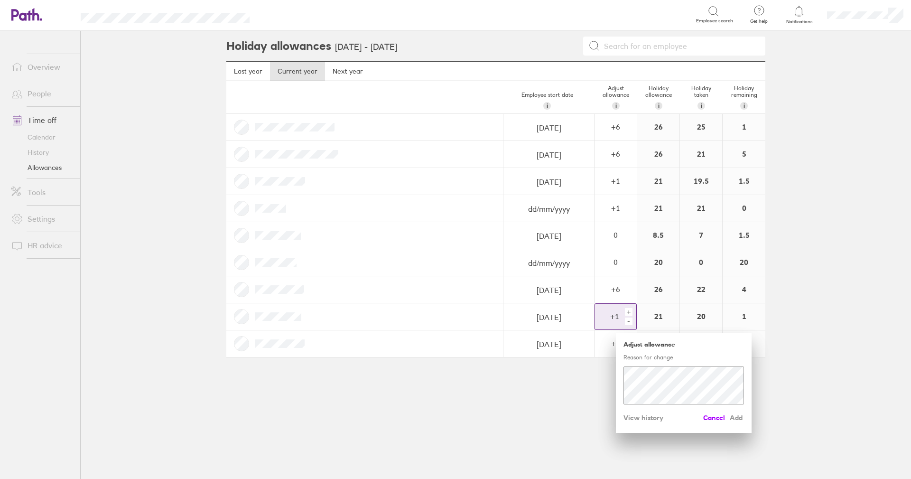
click at [709, 418] on span "Cancel" at bounding box center [714, 417] width 22 height 15
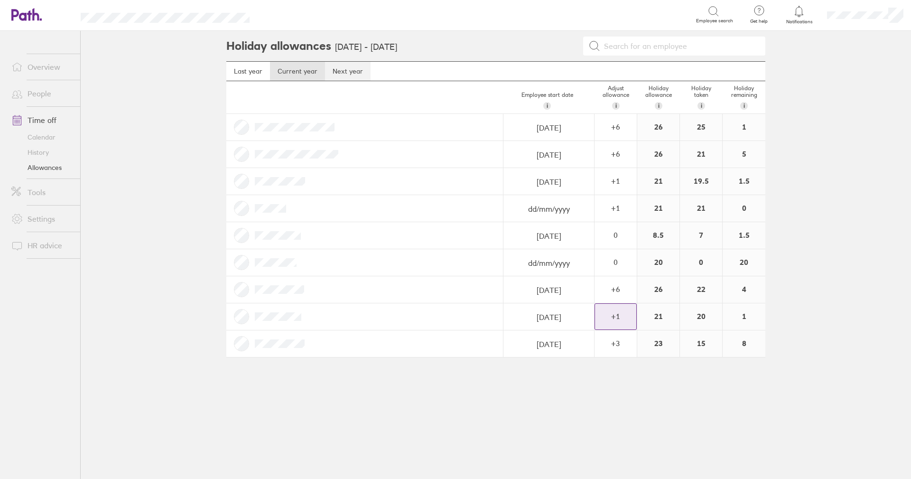
click at [354, 72] on link "Next year" at bounding box center [348, 71] width 46 height 19
click at [308, 72] on link "Current year" at bounding box center [297, 71] width 55 height 19
click at [253, 71] on link "Last year" at bounding box center [248, 71] width 44 height 19
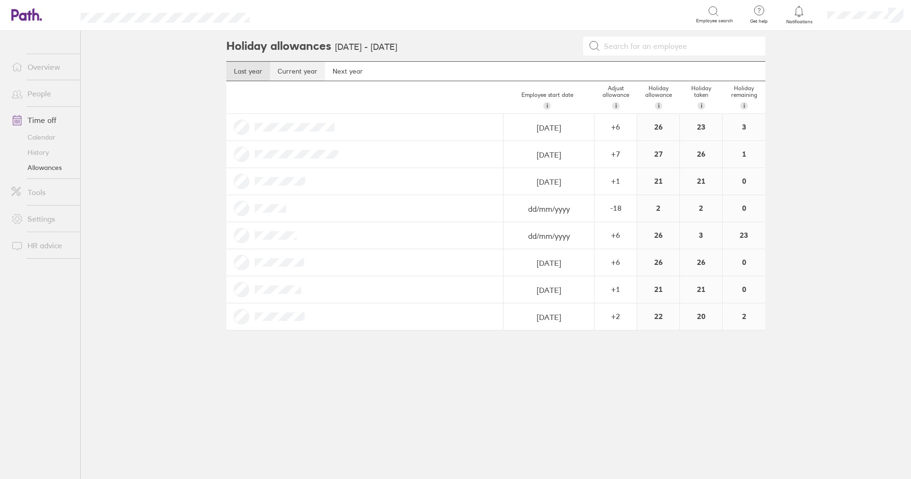
click at [302, 79] on link "Current year" at bounding box center [297, 71] width 55 height 19
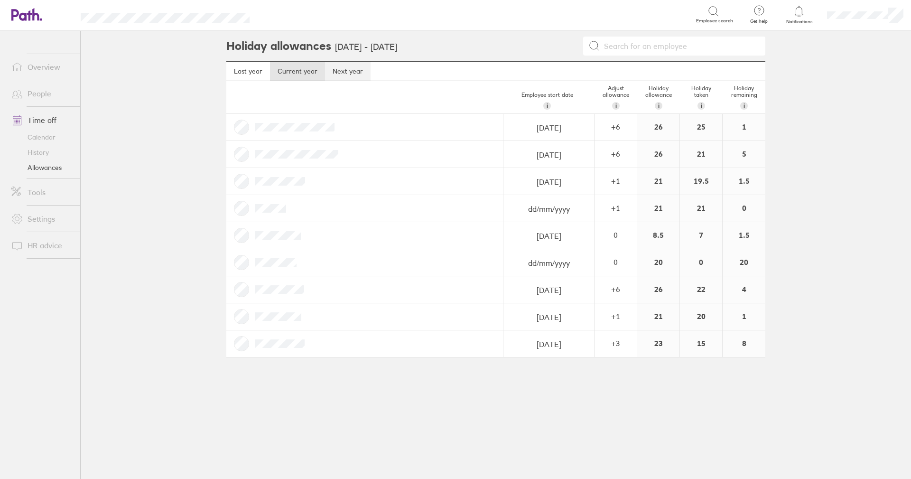
click at [337, 69] on link "Next year" at bounding box center [348, 71] width 46 height 19
click at [300, 71] on link "Current year" at bounding box center [297, 71] width 55 height 19
click at [235, 71] on link "Last year" at bounding box center [248, 71] width 44 height 19
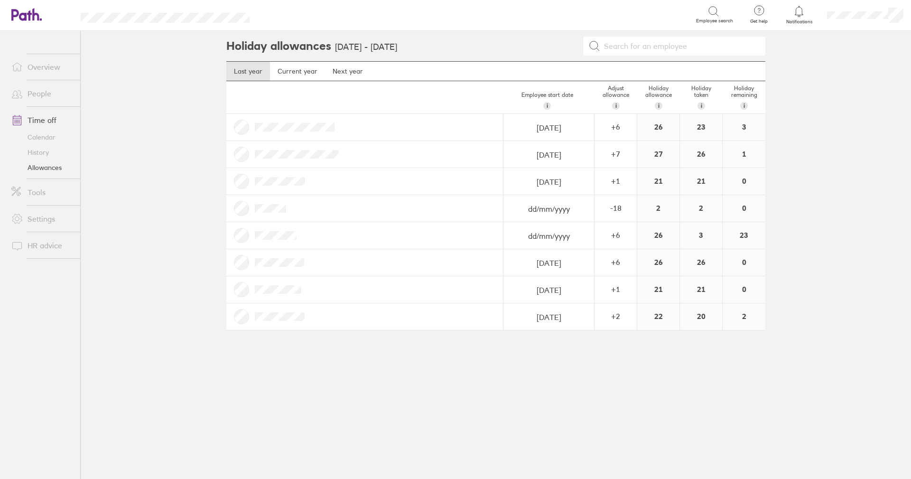
click at [47, 151] on link "History" at bounding box center [42, 152] width 76 height 15
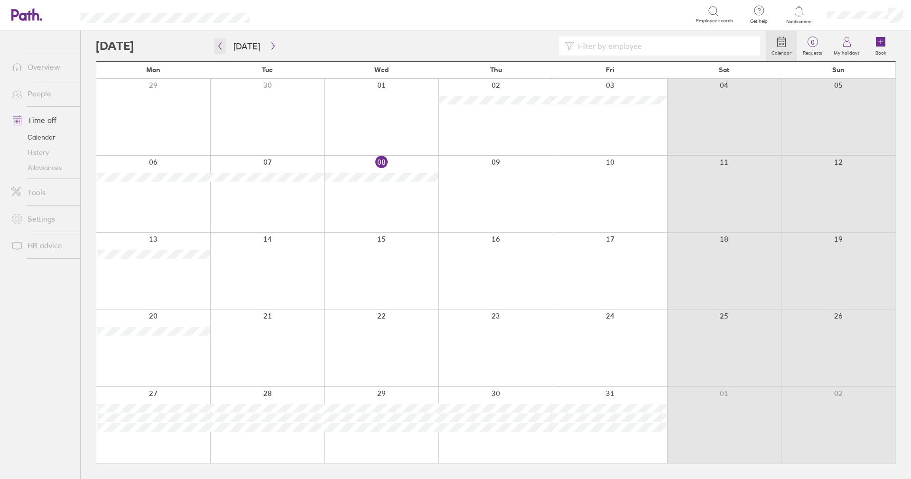
click at [221, 51] on button "button" at bounding box center [220, 46] width 12 height 16
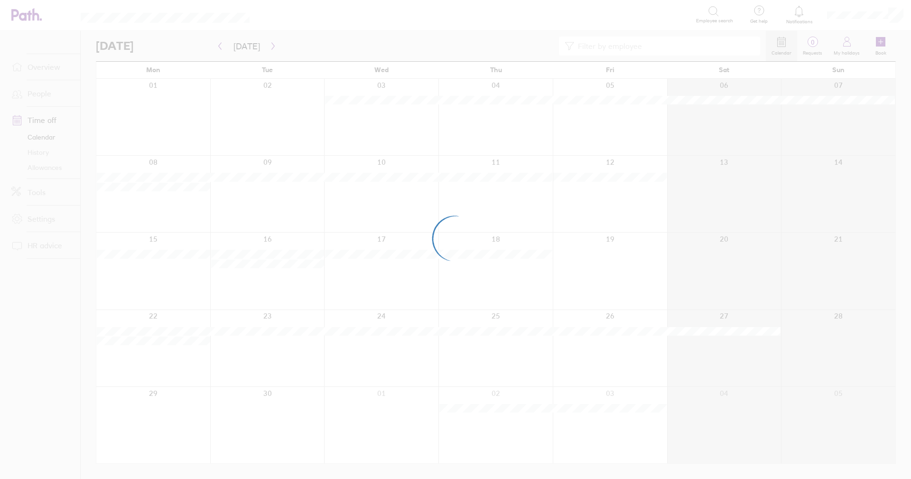
click at [221, 50] on div at bounding box center [455, 239] width 911 height 479
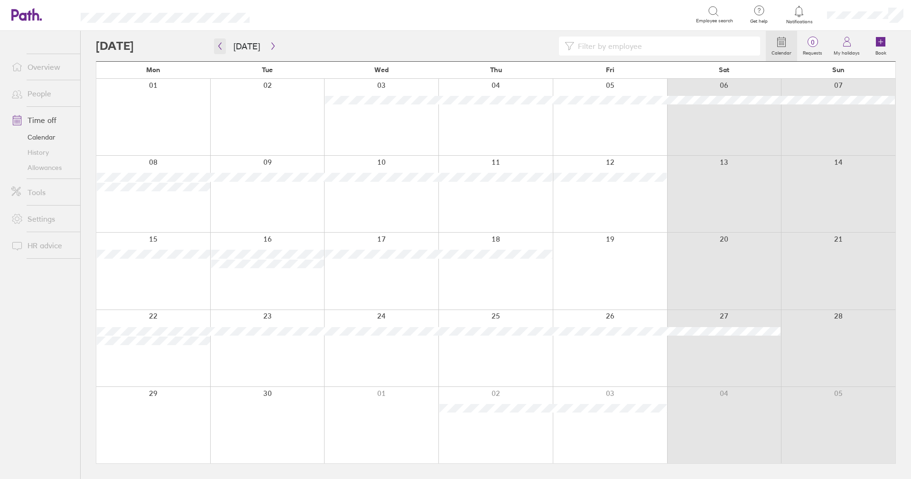
click at [221, 51] on button "button" at bounding box center [220, 46] width 12 height 16
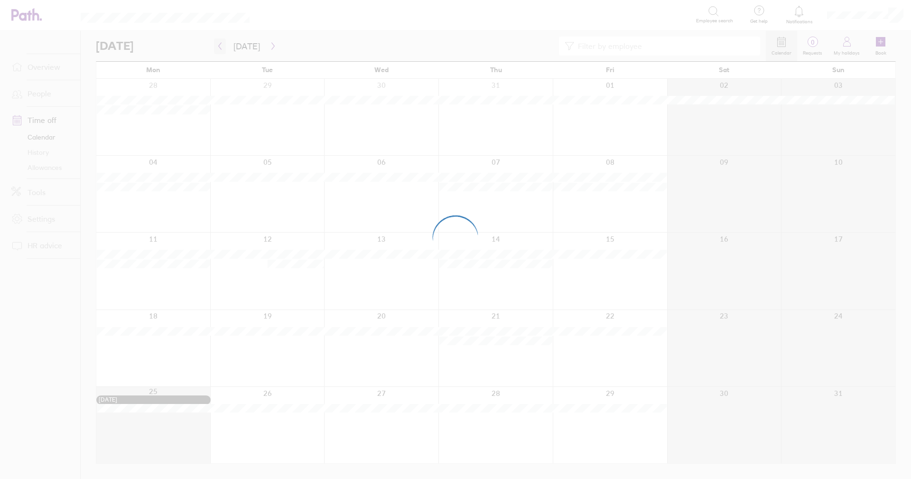
click at [221, 51] on button "button" at bounding box center [220, 46] width 12 height 16
click at [221, 51] on div at bounding box center [455, 239] width 911 height 479
click at [223, 48] on icon "button" at bounding box center [219, 46] width 7 height 8
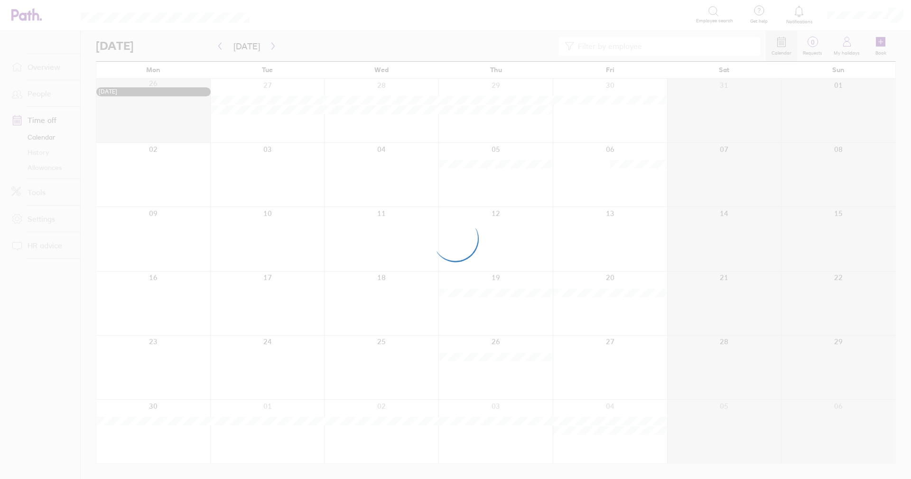
click at [223, 48] on div at bounding box center [455, 239] width 911 height 479
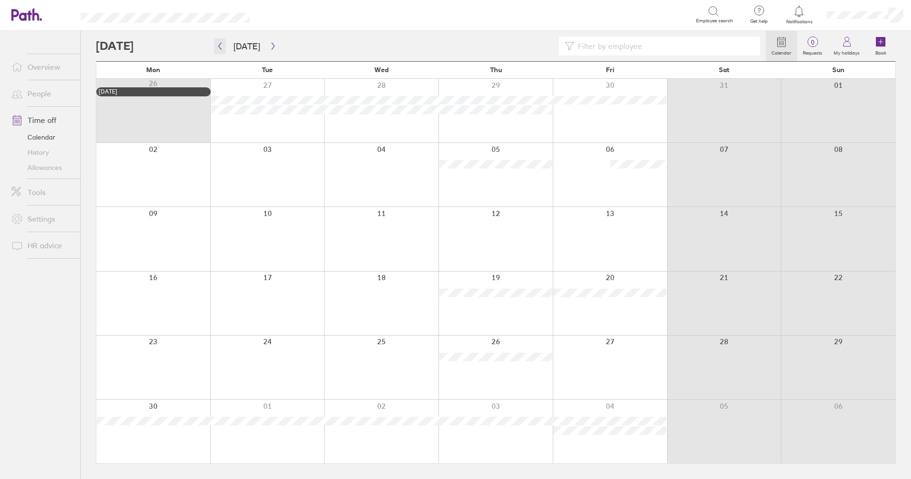
click at [223, 48] on icon "button" at bounding box center [219, 46] width 7 height 8
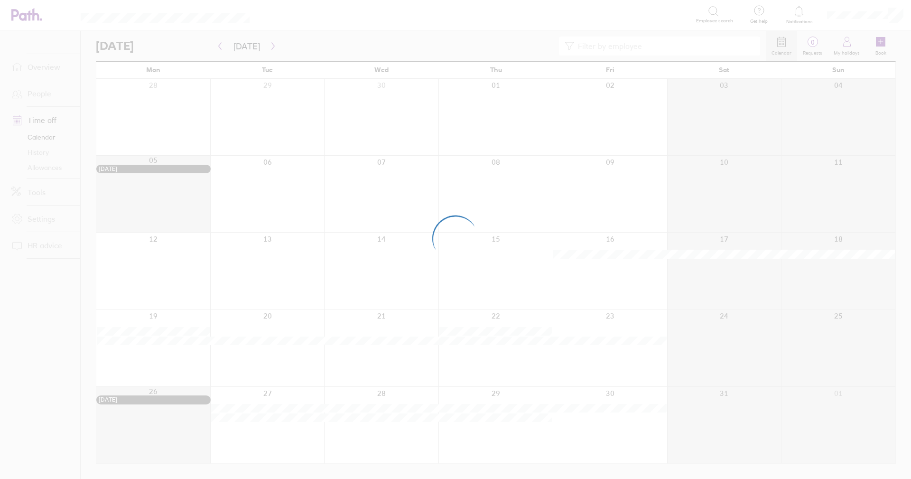
click at [223, 48] on div at bounding box center [455, 239] width 911 height 479
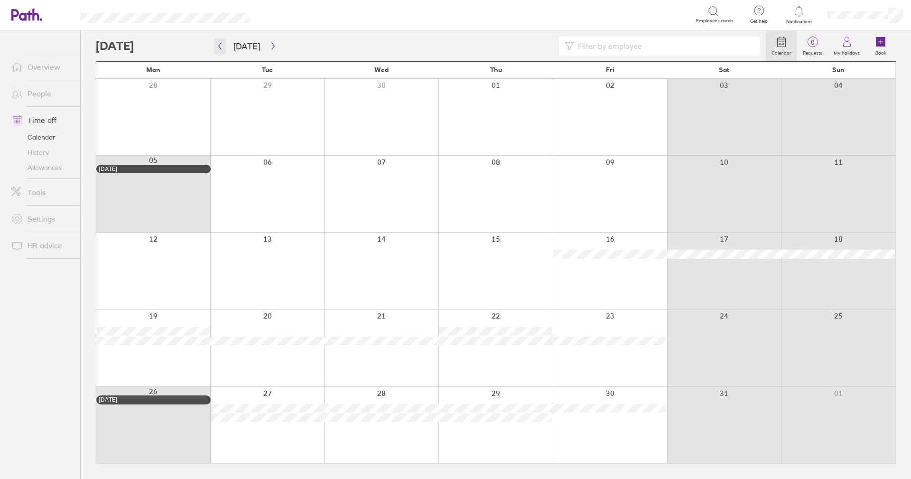
click at [223, 49] on icon "button" at bounding box center [219, 46] width 7 height 8
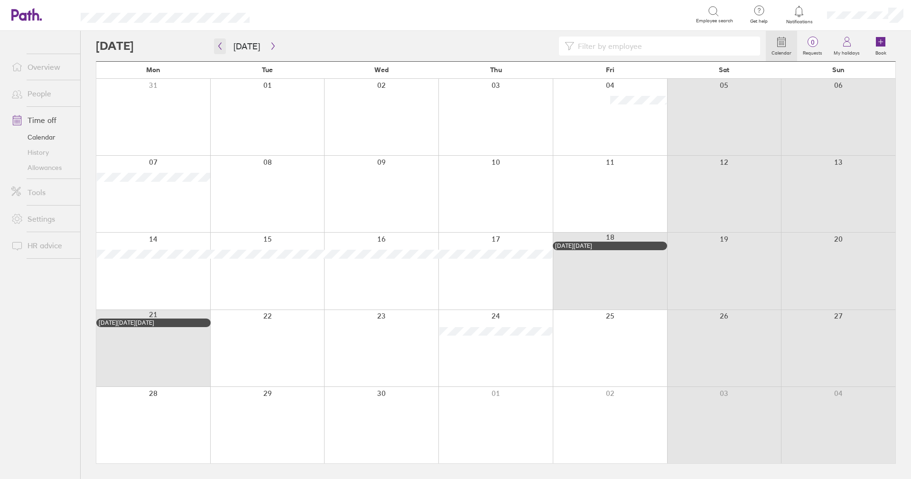
click at [223, 49] on icon "button" at bounding box center [219, 46] width 7 height 8
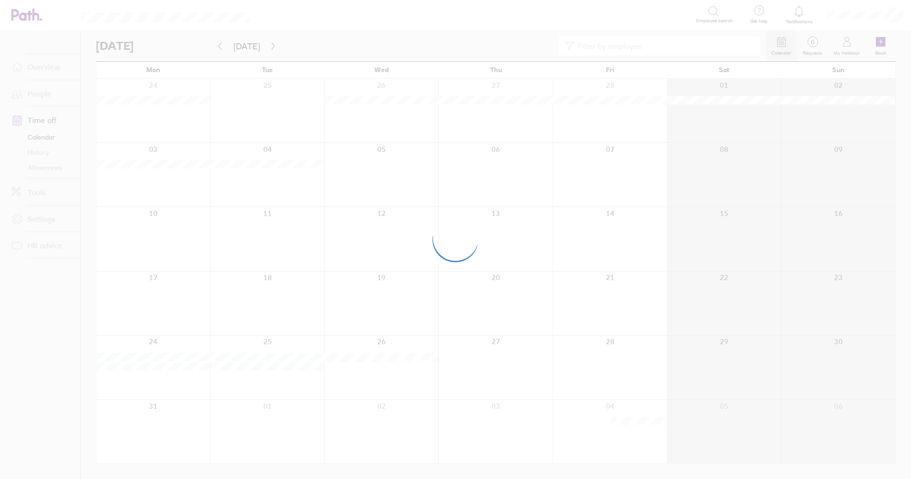
click at [223, 49] on div at bounding box center [455, 239] width 911 height 479
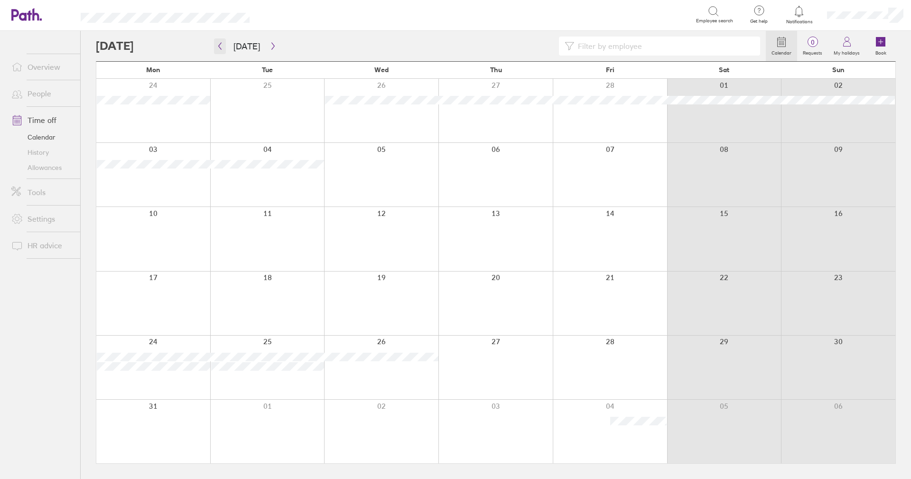
click at [223, 49] on icon "button" at bounding box center [219, 46] width 7 height 8
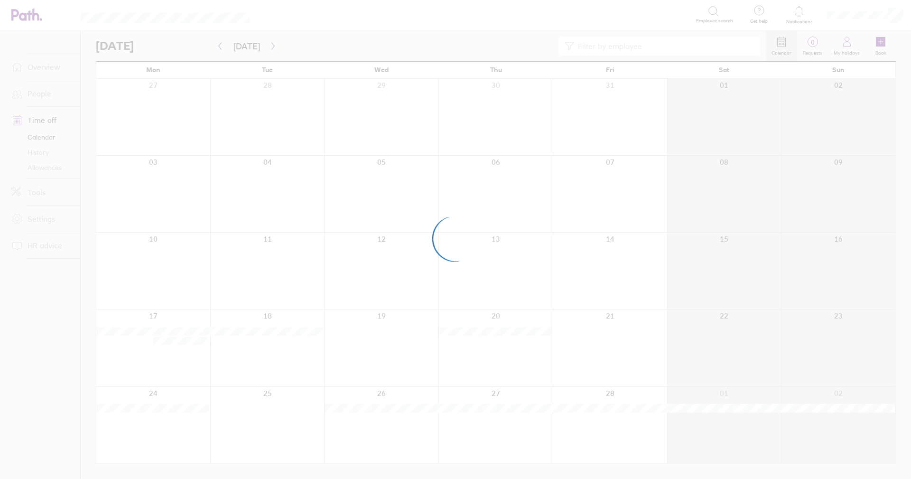
click at [216, 53] on div at bounding box center [455, 239] width 911 height 479
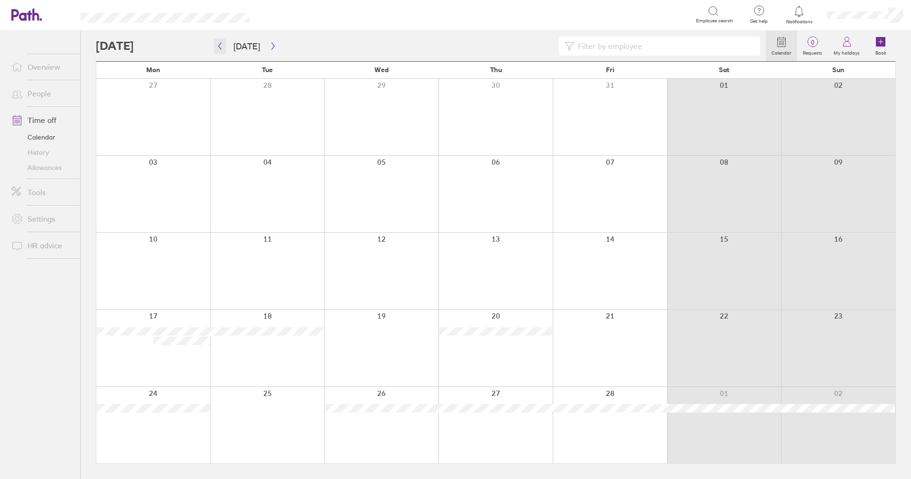
click at [223, 51] on button "button" at bounding box center [220, 46] width 12 height 16
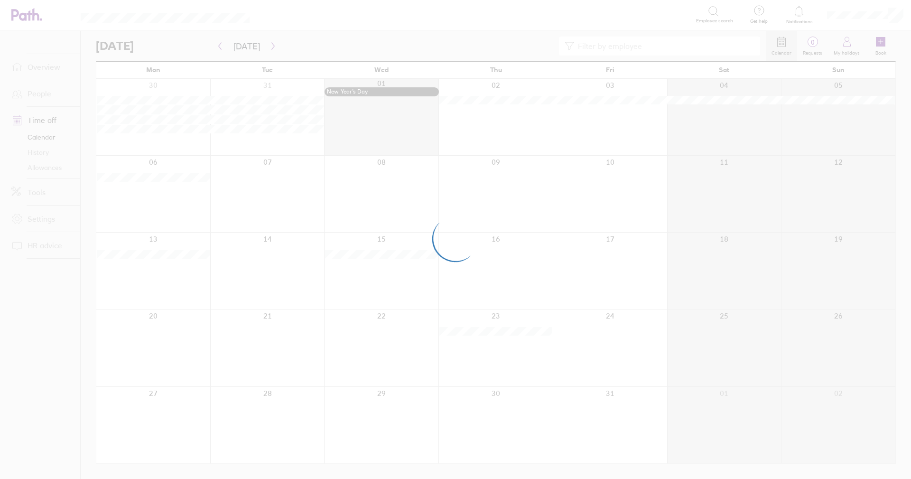
click at [223, 51] on div at bounding box center [455, 239] width 911 height 479
click at [222, 48] on icon "button" at bounding box center [219, 46] width 7 height 8
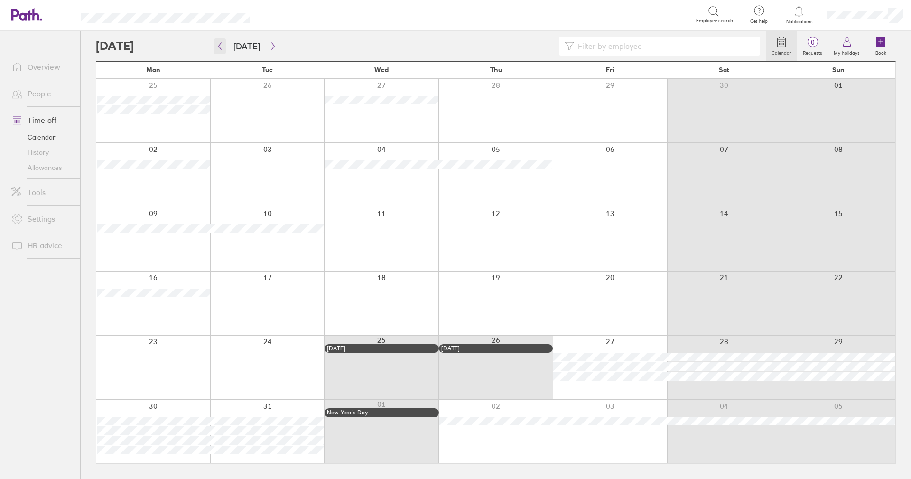
click at [224, 50] on button "button" at bounding box center [220, 46] width 12 height 16
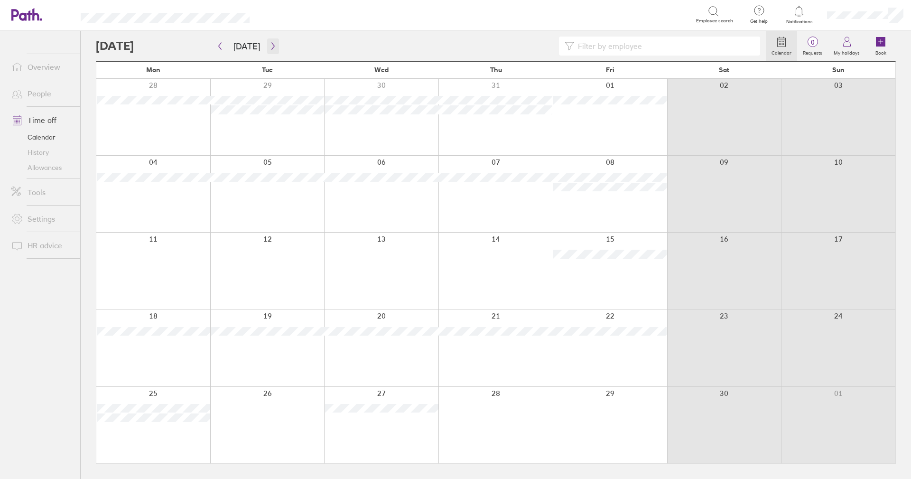
click at [270, 45] on icon "button" at bounding box center [273, 46] width 7 height 8
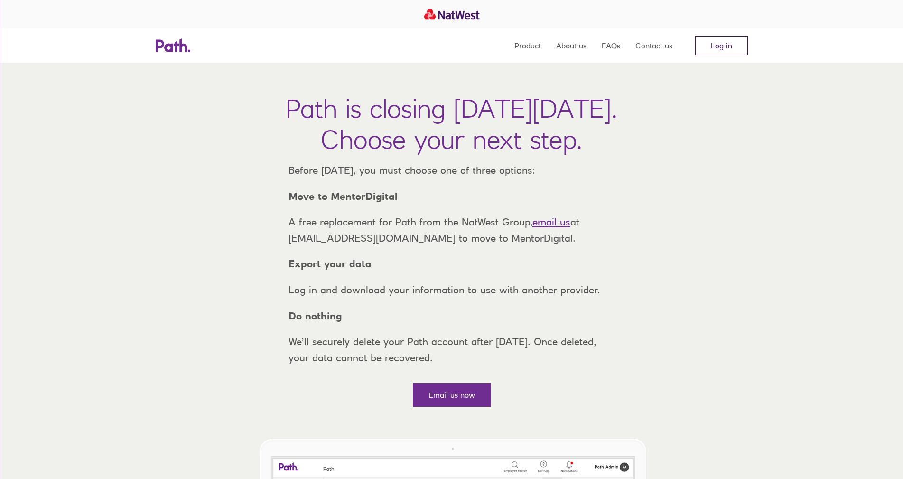
click at [720, 47] on link "Log in" at bounding box center [721, 45] width 53 height 19
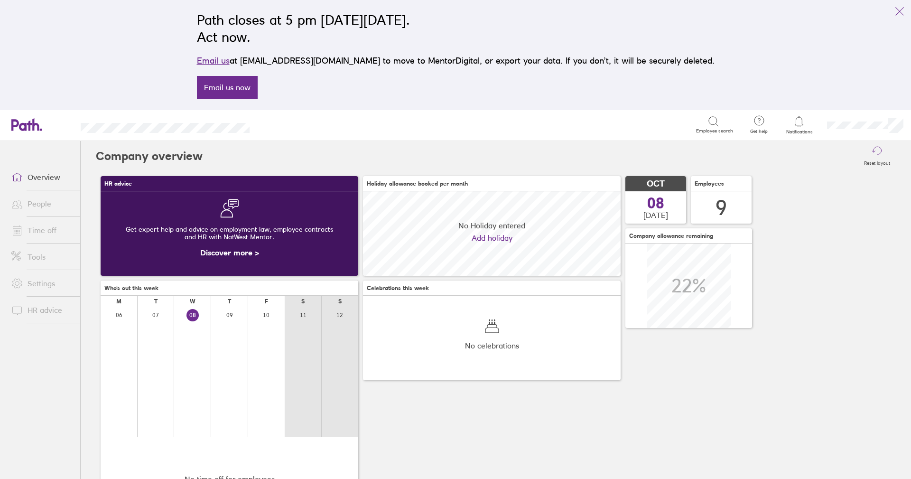
scroll to position [84, 258]
click at [50, 233] on link "Time off" at bounding box center [42, 230] width 76 height 19
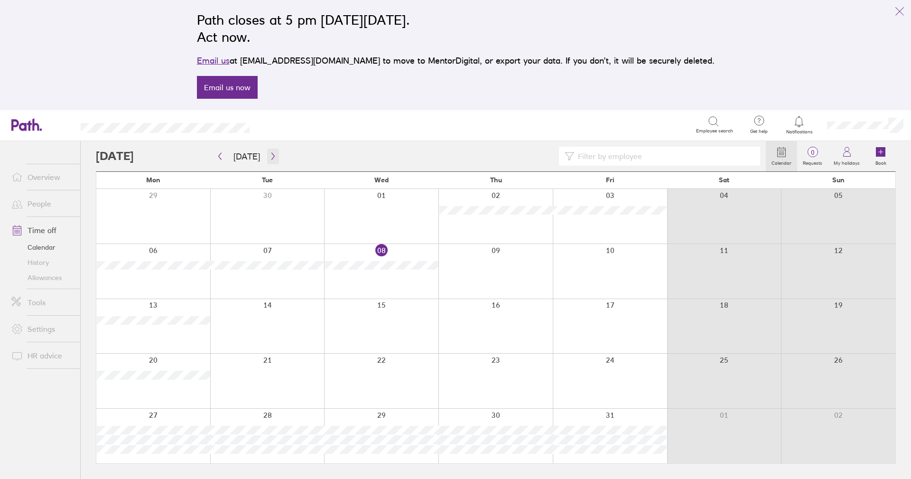
click at [272, 158] on icon "button" at bounding box center [273, 156] width 3 height 7
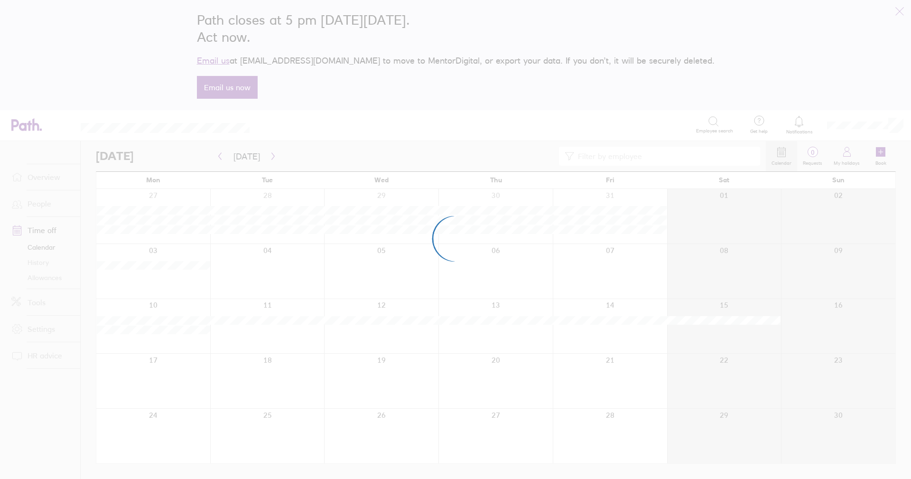
click at [270, 158] on div at bounding box center [455, 239] width 911 height 479
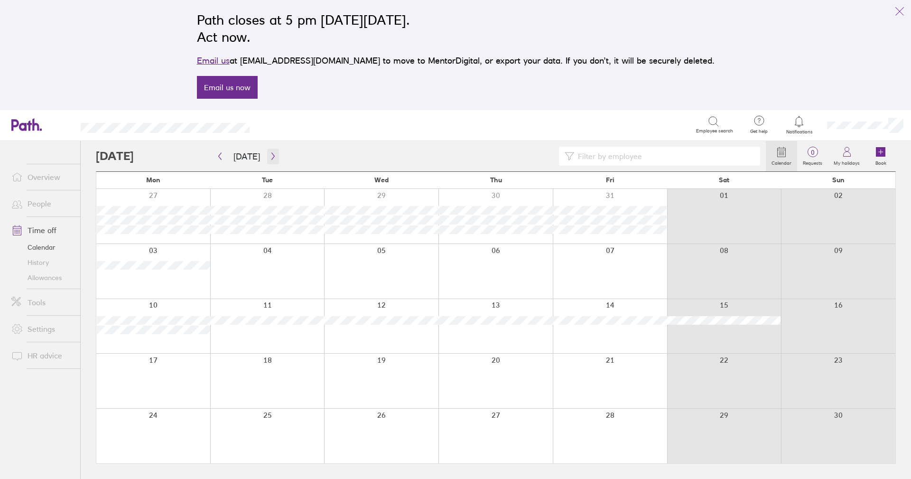
click at [270, 159] on icon "button" at bounding box center [273, 156] width 7 height 8
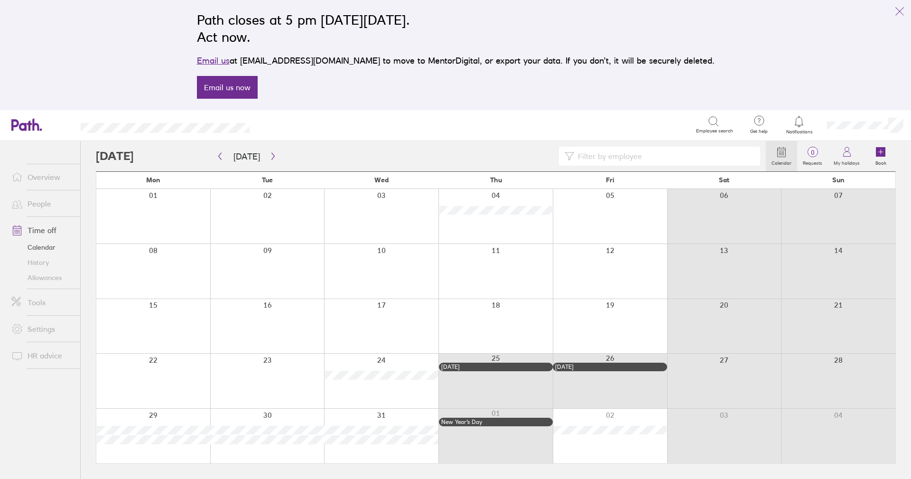
click at [138, 202] on div at bounding box center [153, 216] width 114 height 55
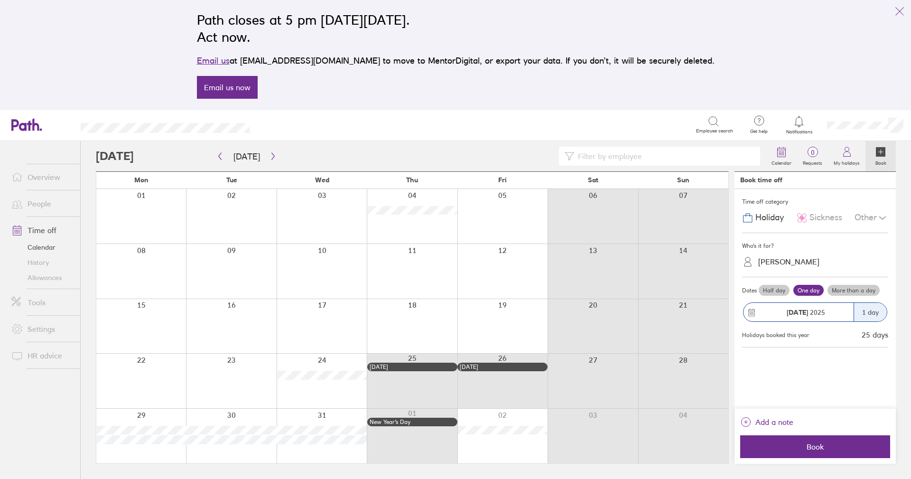
click at [799, 262] on div "Francesca Byres" at bounding box center [789, 261] width 61 height 9
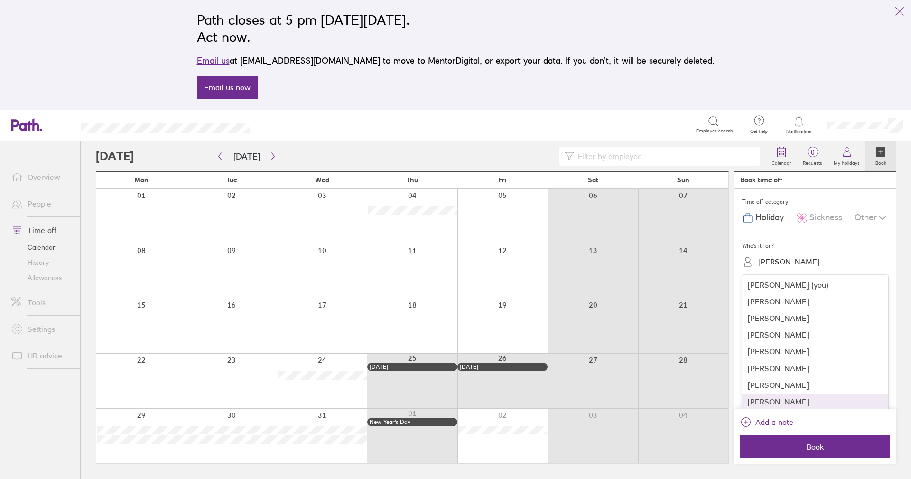
click at [786, 398] on div "Matthew Hill" at bounding box center [815, 402] width 146 height 17
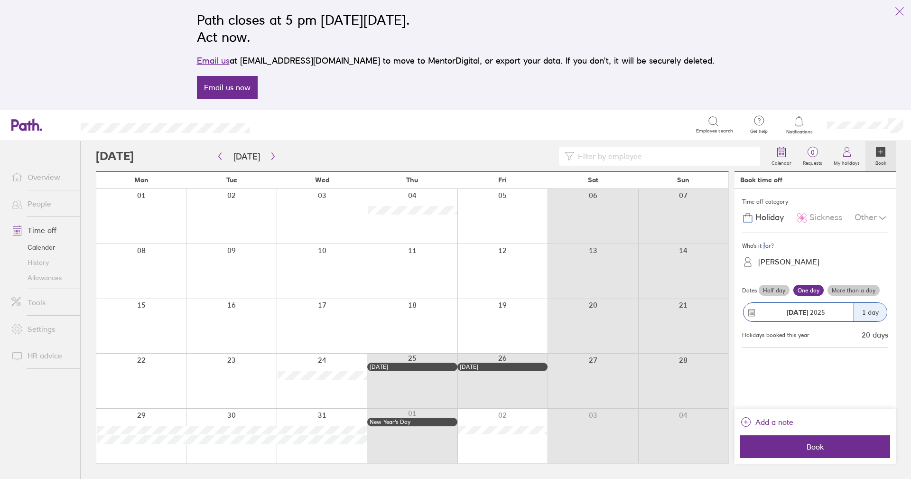
click at [765, 252] on div "Who's it for?" at bounding box center [815, 246] width 146 height 14
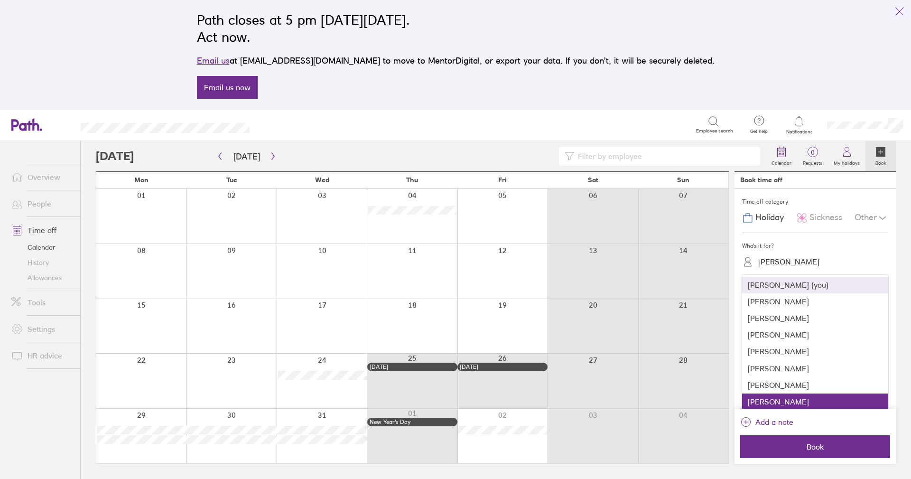
click at [780, 259] on div "Matthew Hill" at bounding box center [789, 261] width 61 height 9
click at [772, 387] on div "Martin Spicer" at bounding box center [815, 385] width 146 height 17
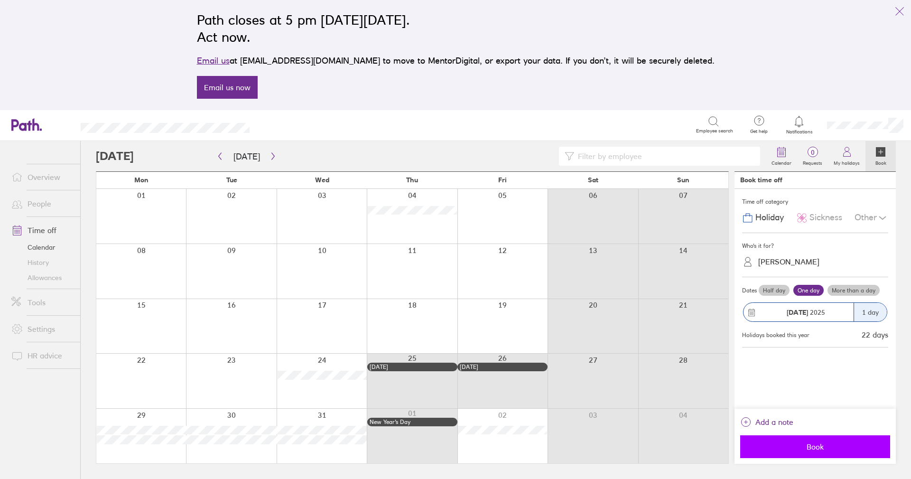
click at [801, 442] on span "Book" at bounding box center [815, 446] width 137 height 9
